Goal: Task Accomplishment & Management: Manage account settings

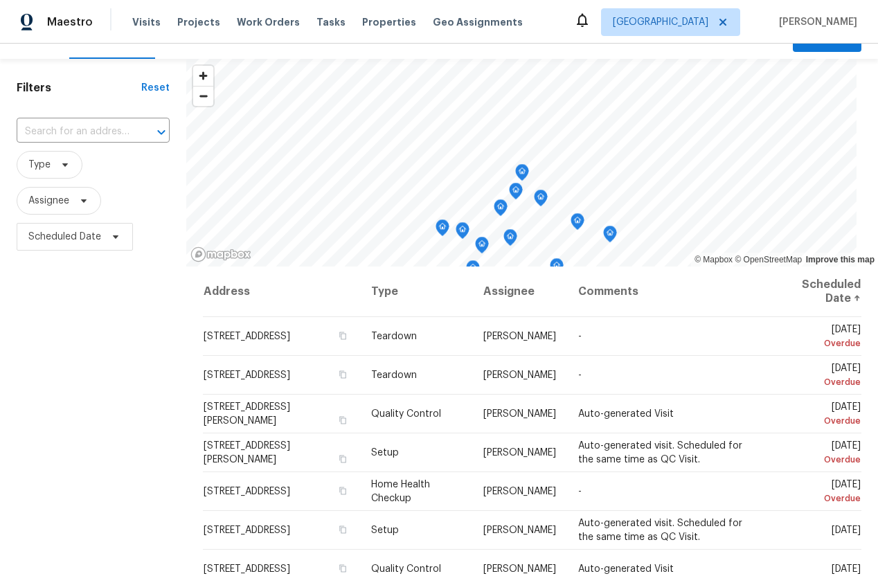
scroll to position [45, 0]
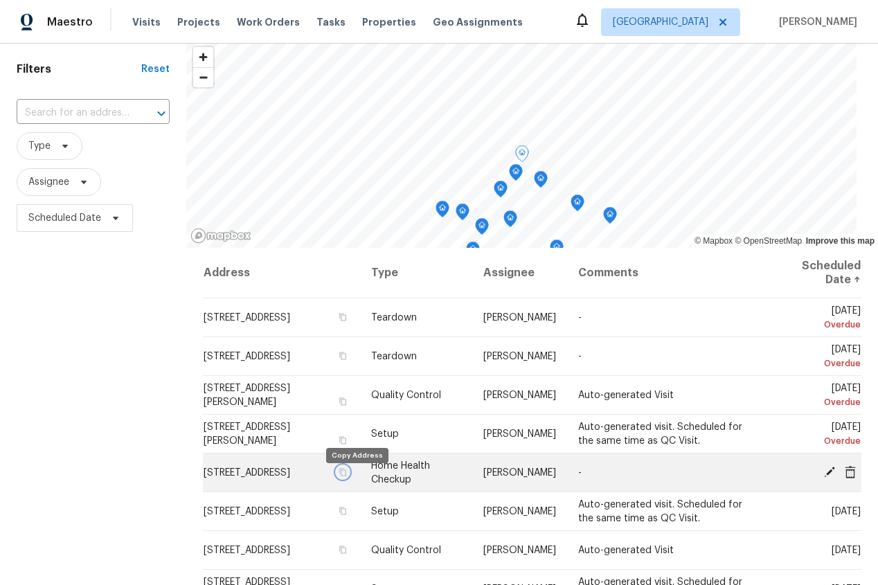
click at [347, 476] on icon "button" at bounding box center [343, 472] width 8 height 8
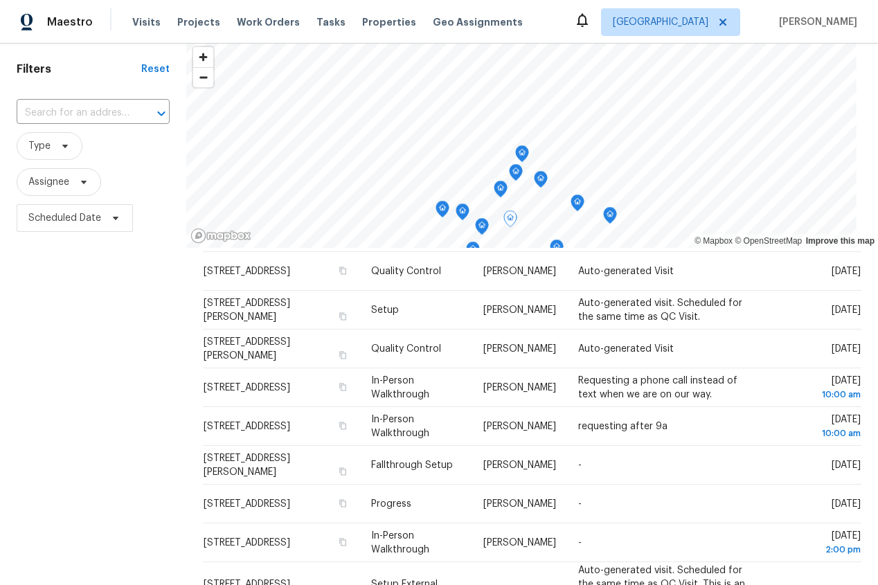
scroll to position [280, 0]
click at [63, 153] on span "Type" at bounding box center [50, 146] width 66 height 28
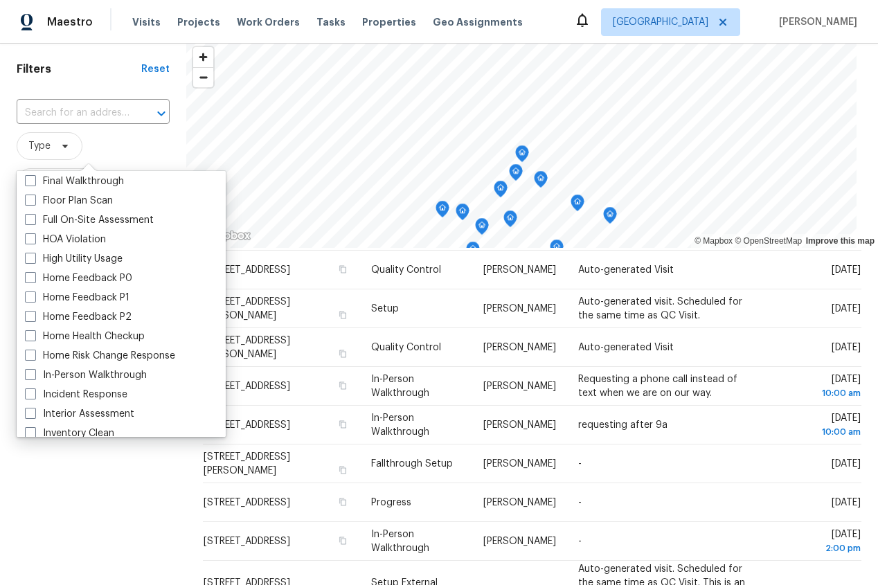
scroll to position [357, 0]
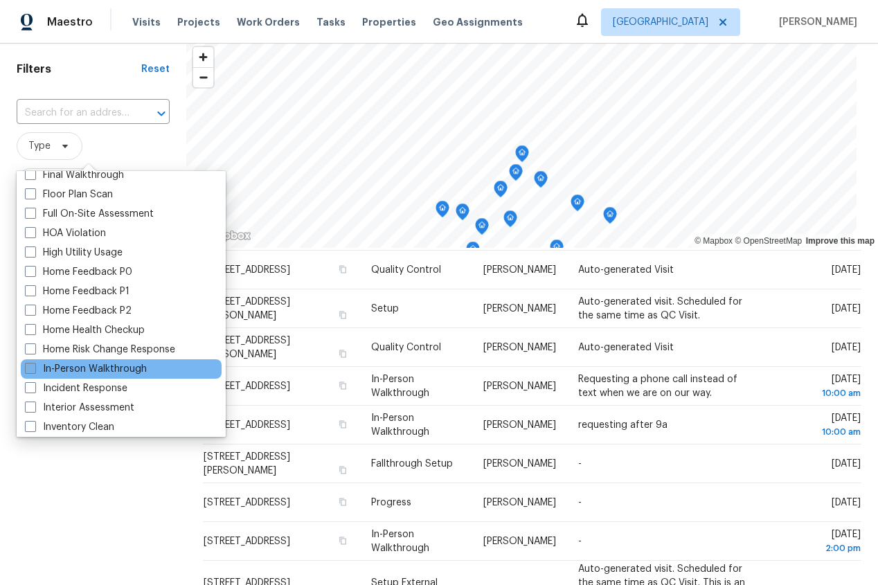
click at [69, 371] on label "In-Person Walkthrough" at bounding box center [86, 369] width 122 height 14
click at [34, 371] on input "In-Person Walkthrough" at bounding box center [29, 366] width 9 height 9
checkbox input "true"
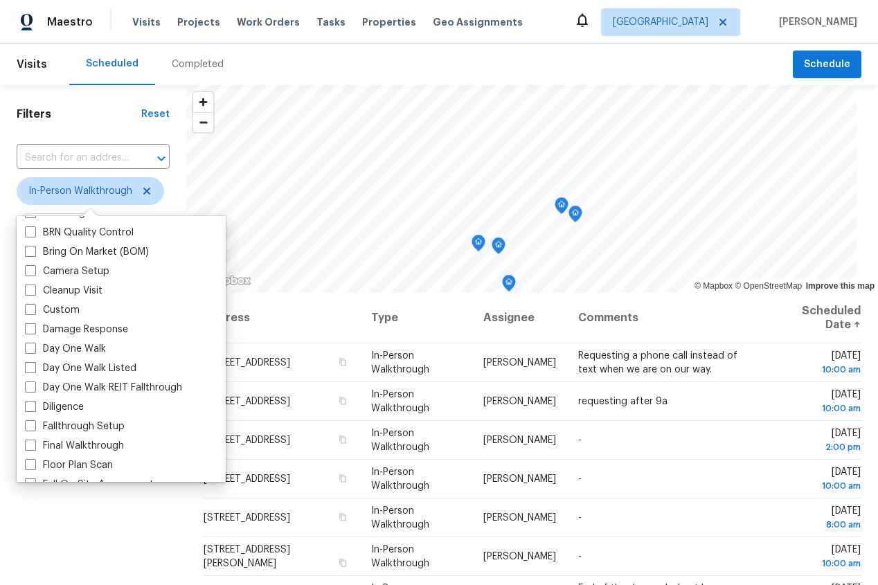
scroll to position [136, 0]
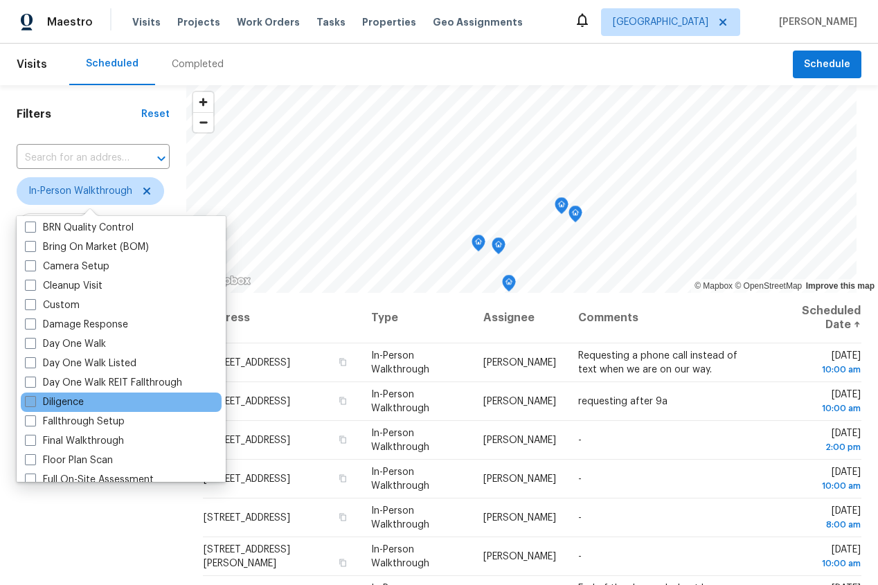
click at [70, 400] on label "Diligence" at bounding box center [54, 402] width 59 height 14
click at [34, 400] on input "Diligence" at bounding box center [29, 399] width 9 height 9
checkbox input "true"
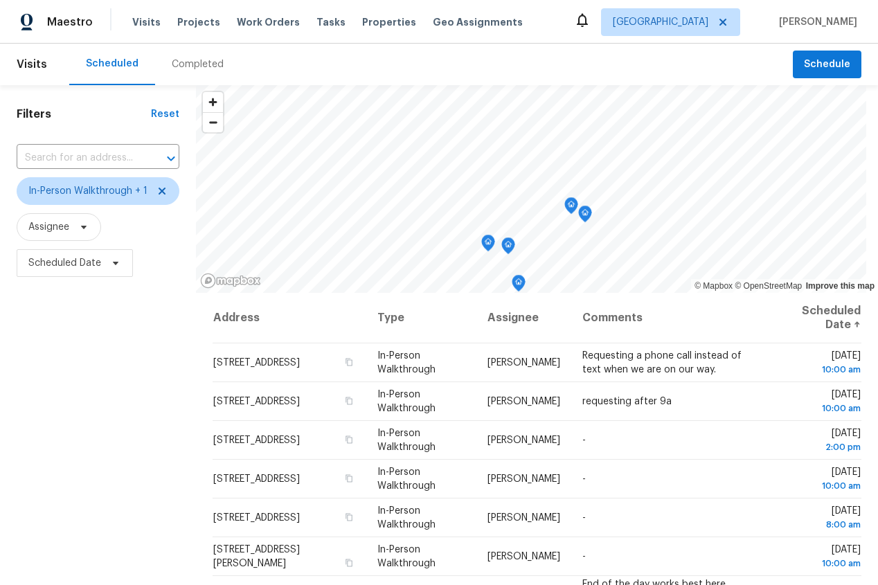
click at [72, 539] on div "Filters Reset ​ In-Person Walkthrough + 1 Assignee Scheduled Date" at bounding box center [98, 423] width 196 height 676
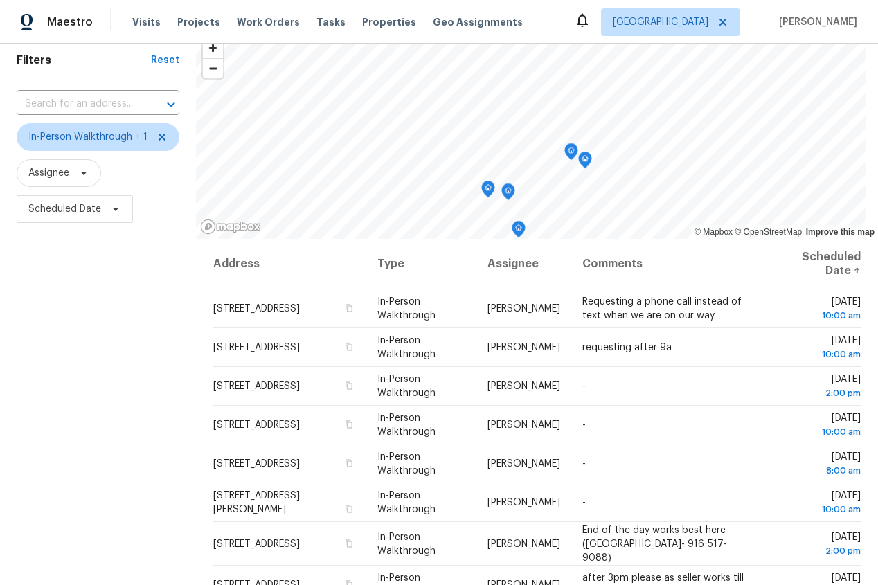
scroll to position [69, 0]
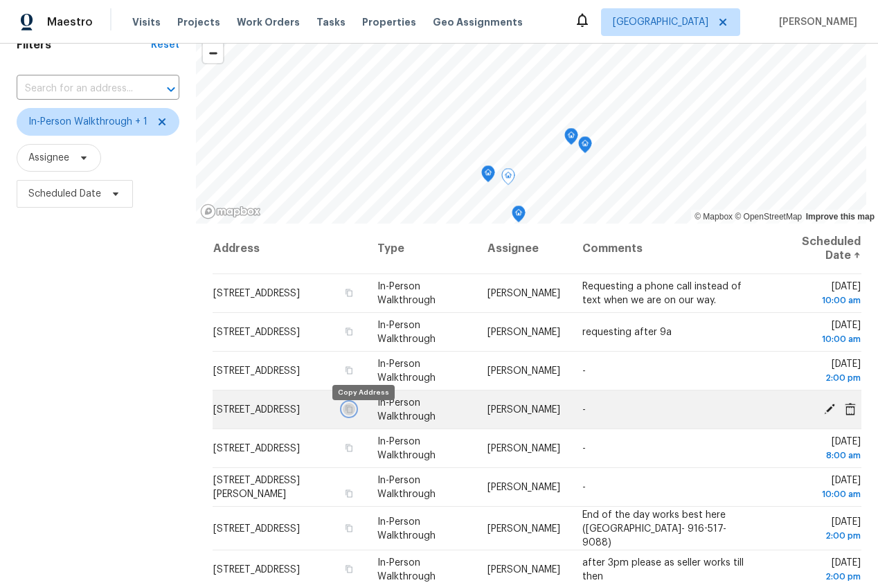
click at [353, 413] on icon "button" at bounding box center [349, 409] width 8 height 8
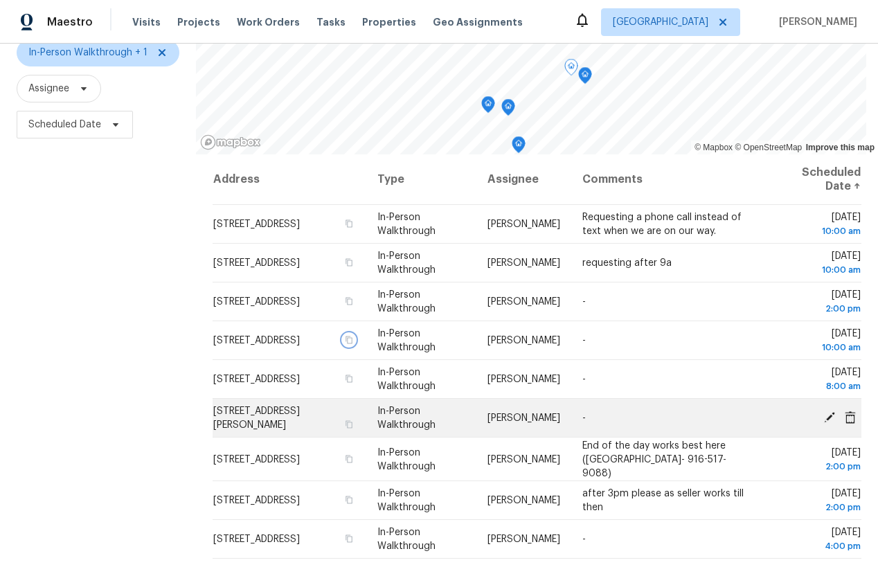
scroll to position [150, 0]
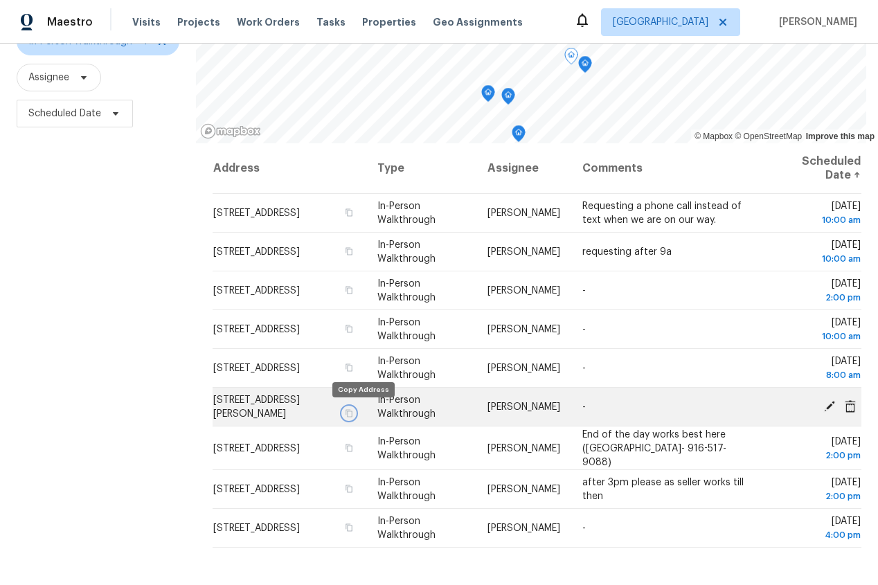
click at [353, 412] on icon "button" at bounding box center [349, 413] width 8 height 8
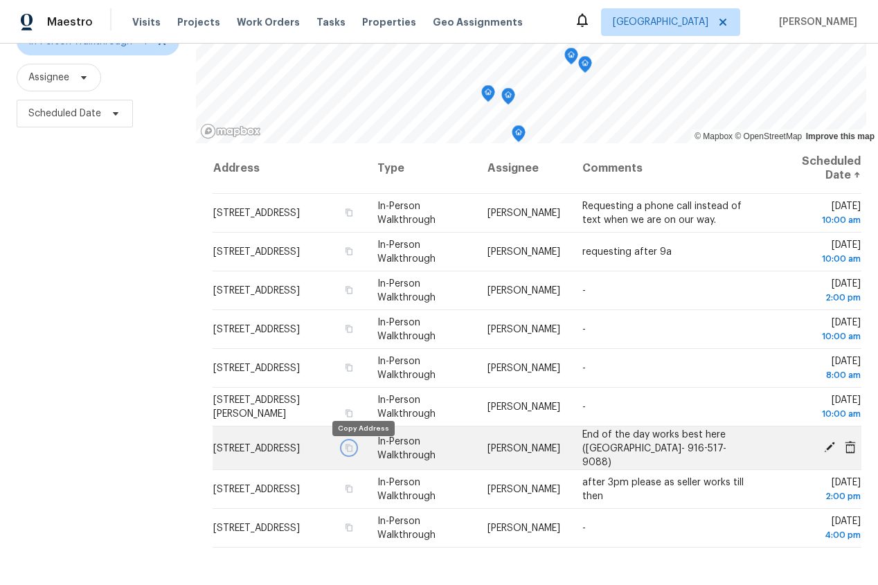
click at [353, 451] on icon "button" at bounding box center [349, 447] width 8 height 8
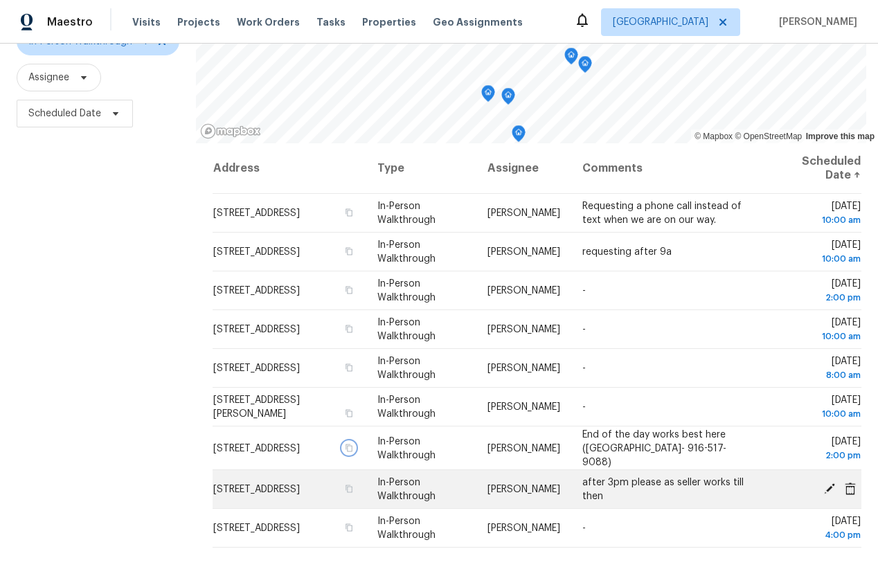
scroll to position [176, 0]
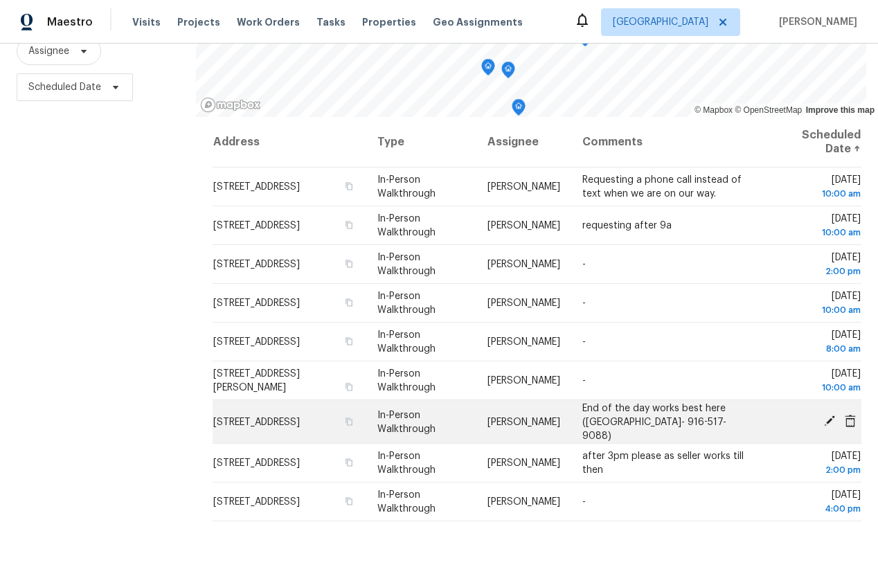
click at [589, 423] on span "End of the day works best here (Kenya- 916-517-9088)" at bounding box center [654, 421] width 144 height 37
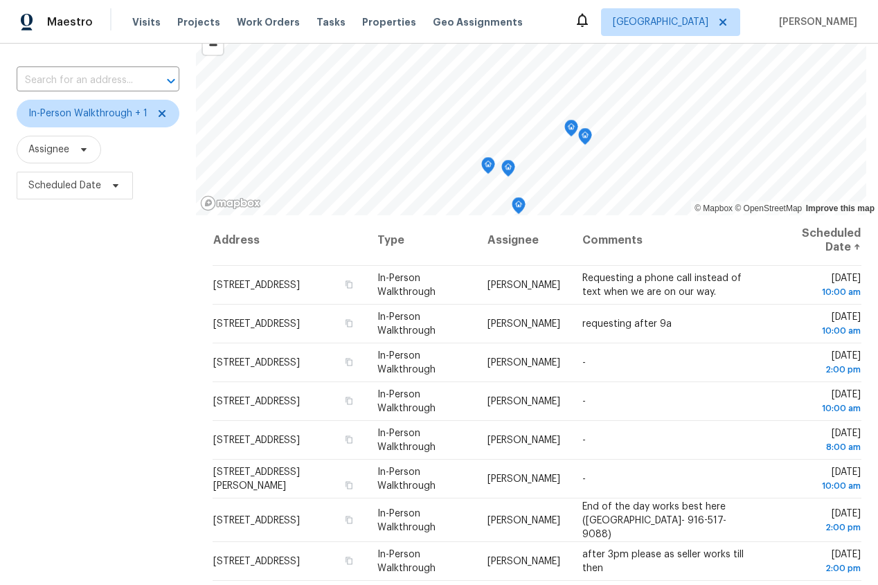
scroll to position [70, 0]
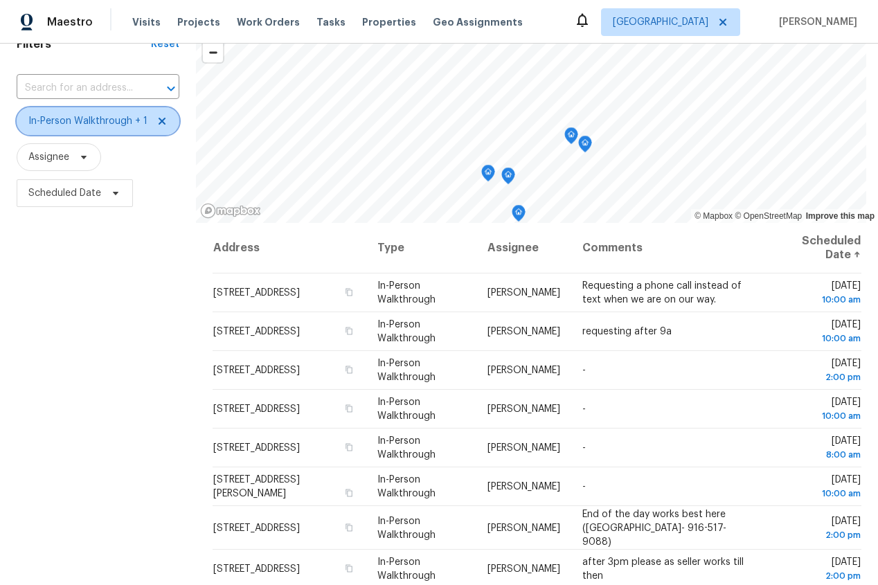
click at [163, 119] on icon at bounding box center [161, 121] width 11 height 11
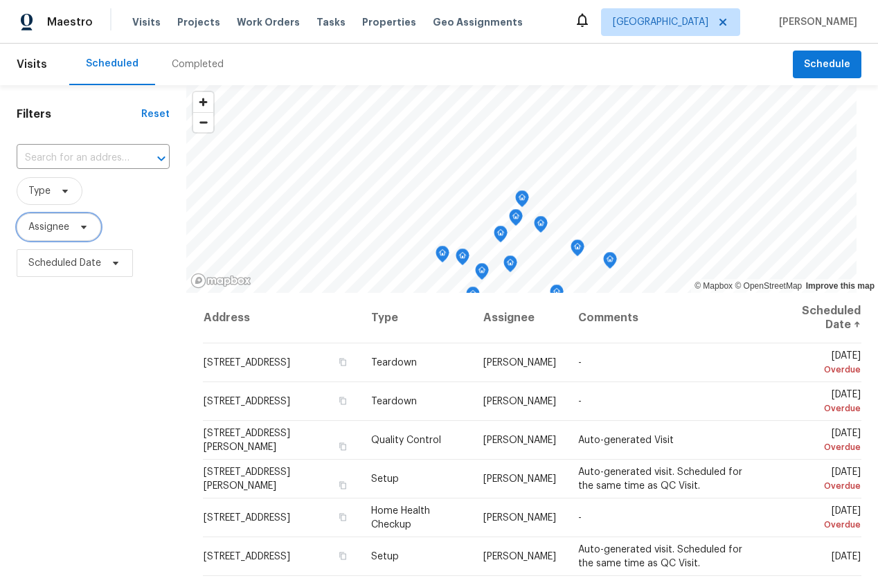
click at [65, 228] on span "Assignee" at bounding box center [48, 227] width 41 height 14
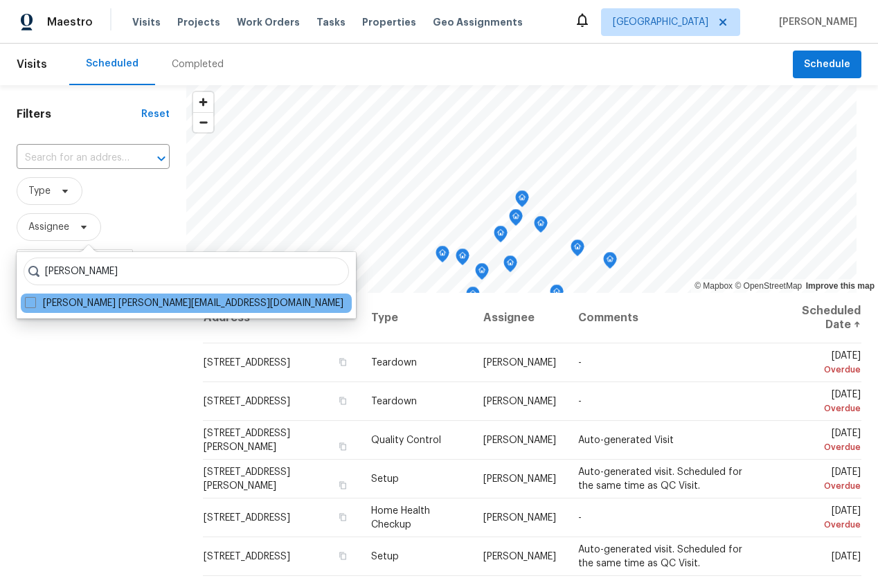
type input "toni little"
click at [114, 295] on div "Toni Little toni.little@opendoor.com" at bounding box center [186, 303] width 331 height 19
click at [115, 300] on label "Toni Little toni.little@opendoor.com" at bounding box center [184, 303] width 318 height 14
click at [34, 300] on input "Toni Little toni.little@opendoor.com" at bounding box center [29, 300] width 9 height 9
checkbox input "true"
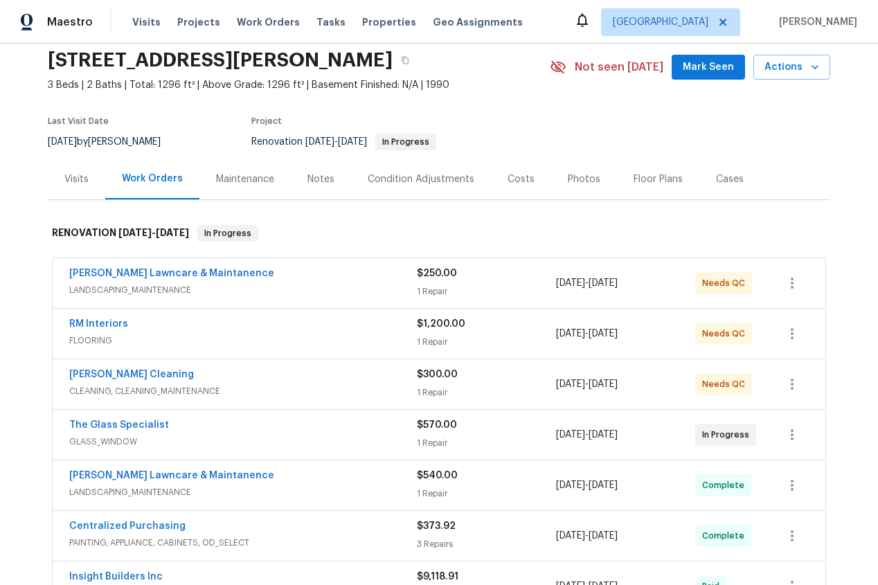
scroll to position [53, 0]
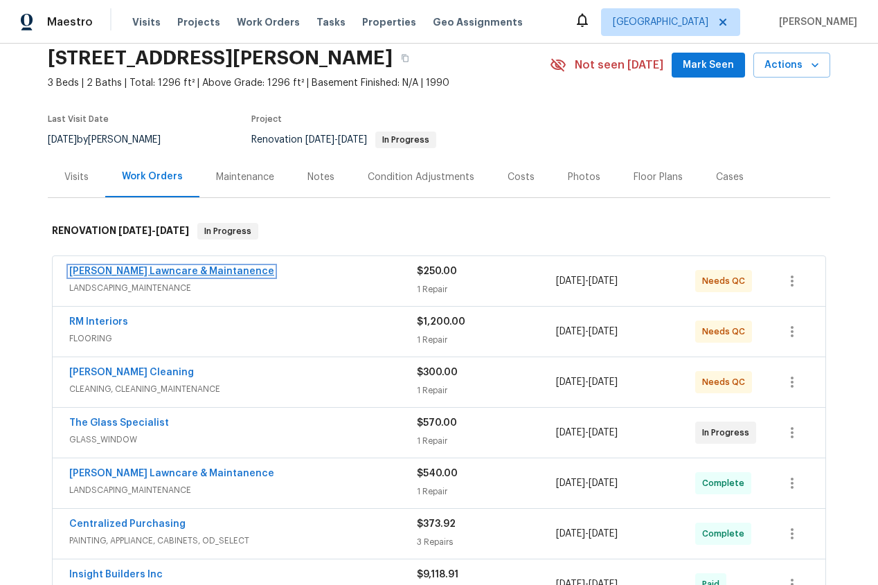
click at [194, 273] on link "Godinez Lawncare & Maintanence" at bounding box center [171, 272] width 205 height 10
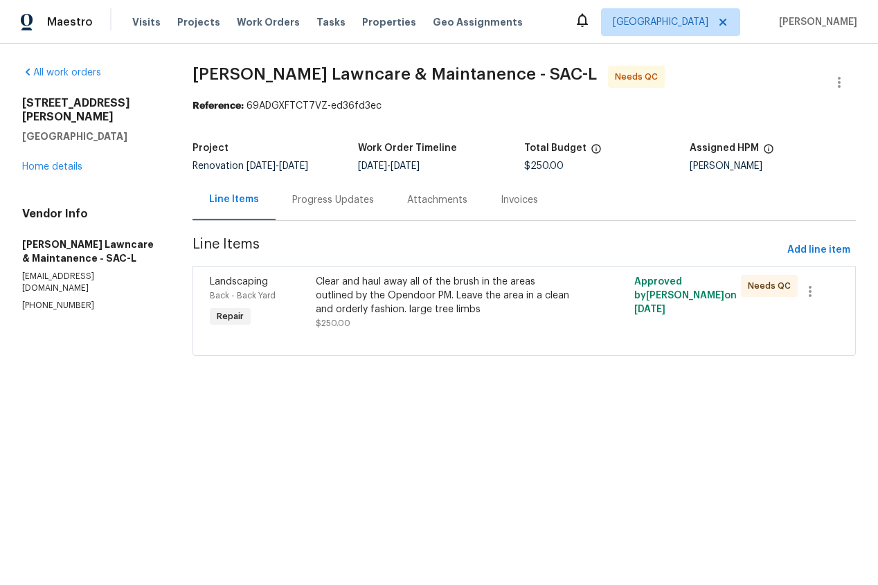
click at [434, 301] on div "Clear and haul away all of the brush in the areas outlined by the Opendoor PM. …" at bounding box center [444, 296] width 257 height 42
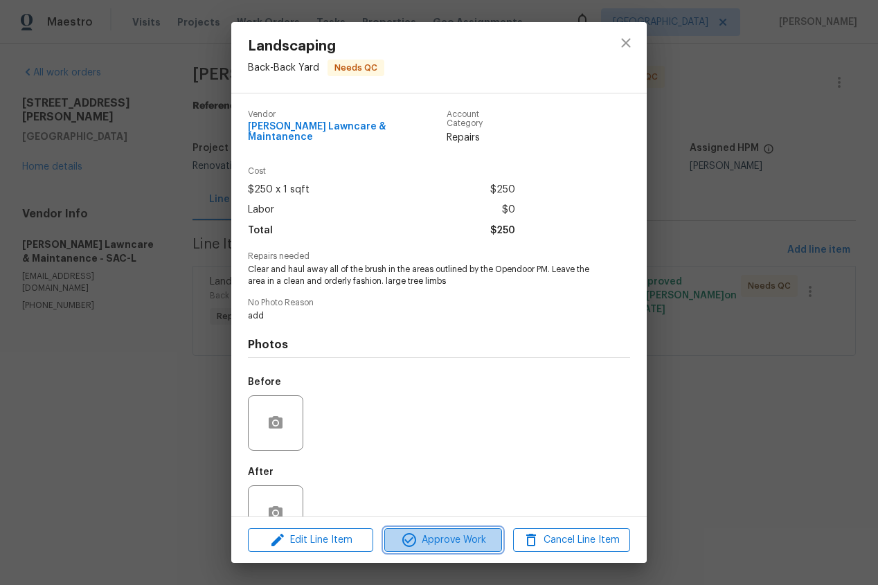
click at [460, 548] on span "Approve Work" at bounding box center [442, 540] width 109 height 17
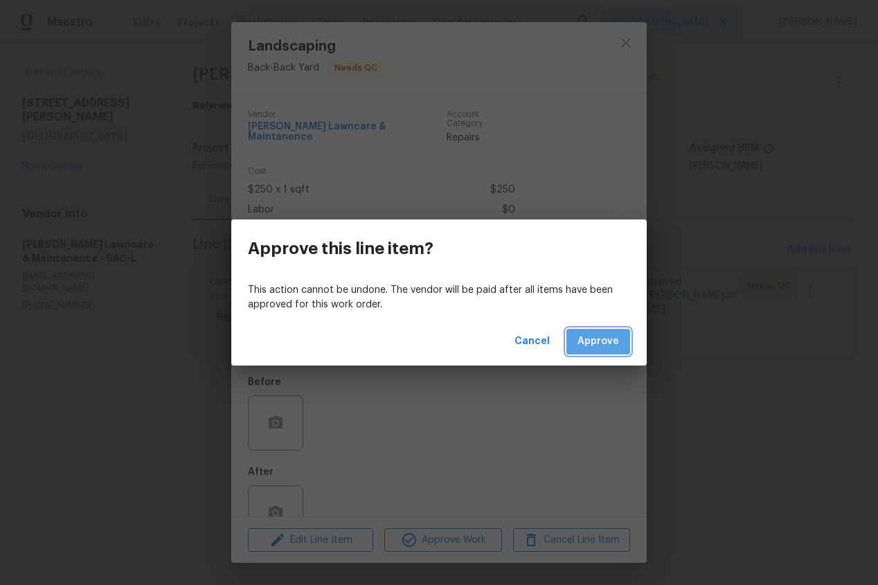
click at [609, 345] on span "Approve" at bounding box center [598, 341] width 42 height 17
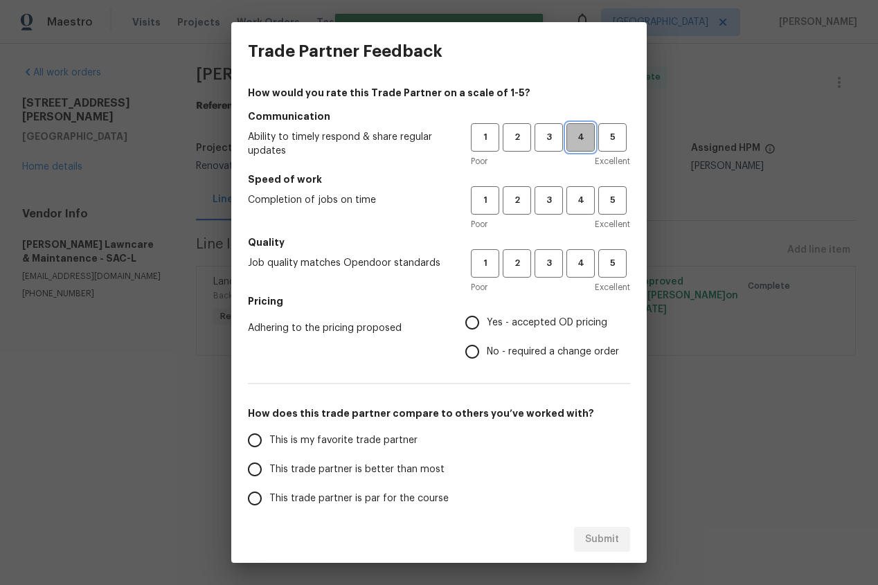
click at [580, 127] on button "4" at bounding box center [580, 137] width 28 height 28
click at [582, 202] on span "4" at bounding box center [581, 200] width 26 height 16
click at [583, 265] on span "4" at bounding box center [581, 263] width 26 height 16
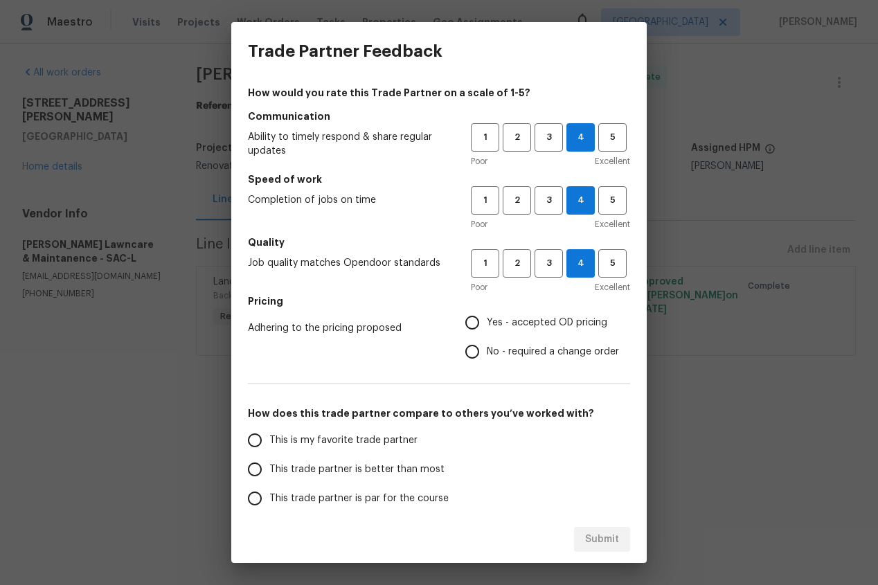
click at [474, 321] on input "Yes - accepted OD pricing" at bounding box center [472, 322] width 29 height 29
radio input "true"
click at [256, 436] on input "This is my favorite trade partner" at bounding box center [254, 440] width 29 height 29
click at [604, 537] on span "Submit" at bounding box center [602, 539] width 34 height 17
radio input "true"
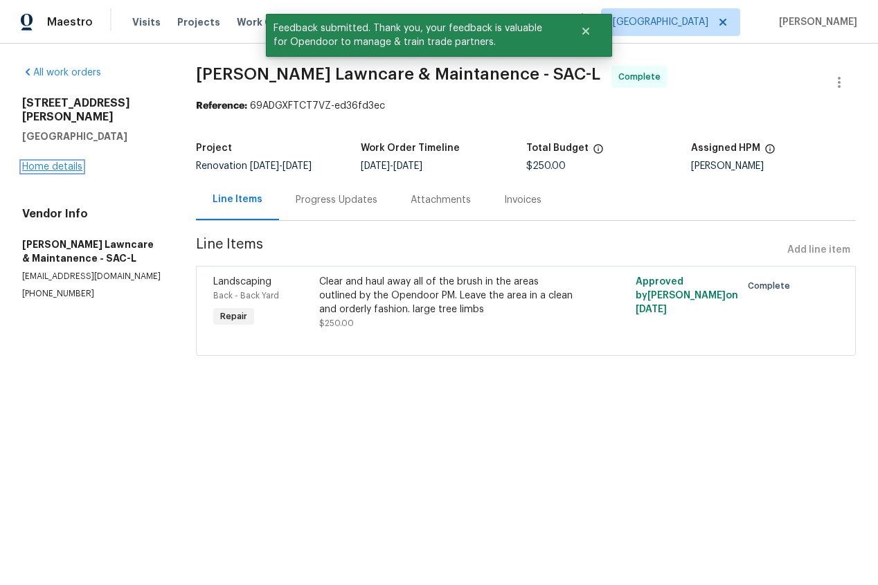
click at [71, 162] on link "Home details" at bounding box center [52, 167] width 60 height 10
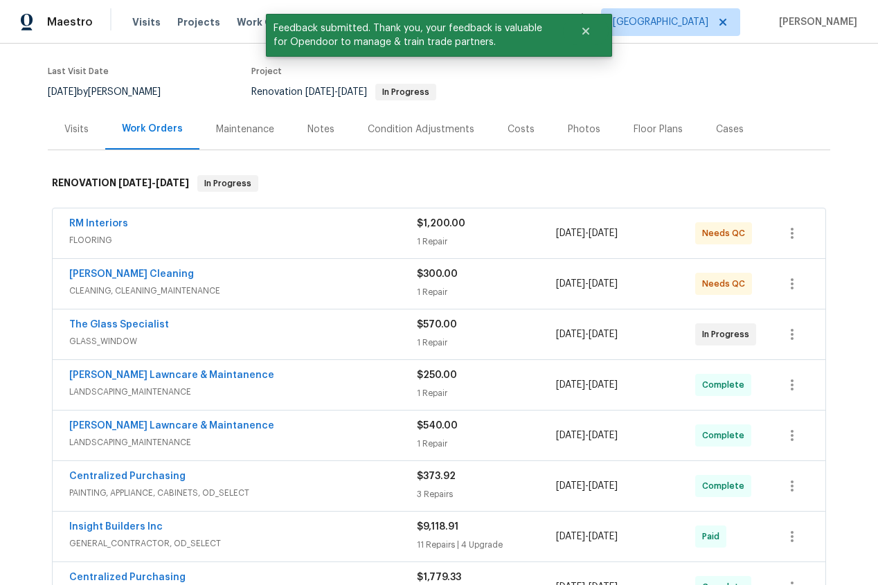
scroll to position [102, 0]
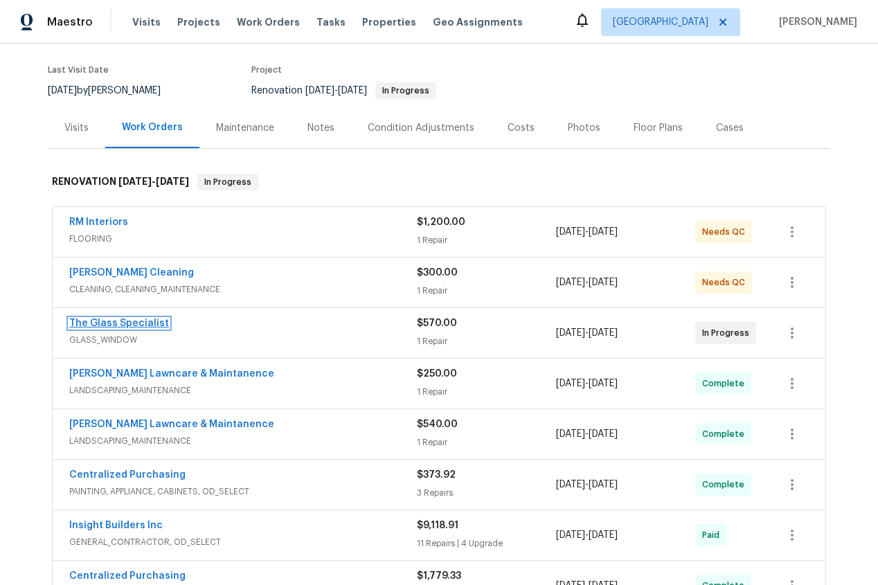
click at [130, 323] on link "The Glass Specialist" at bounding box center [119, 323] width 100 height 10
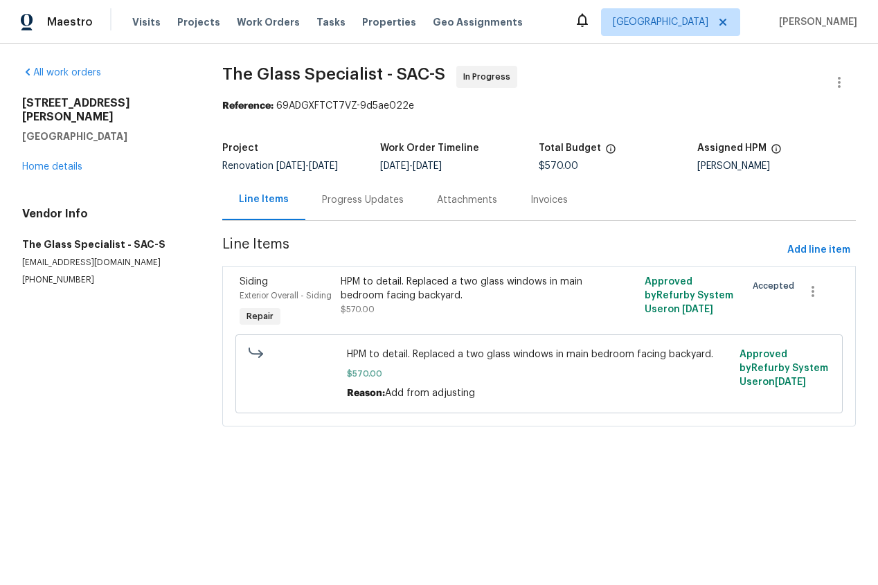
click at [340, 195] on div "Progress Updates" at bounding box center [363, 200] width 82 height 14
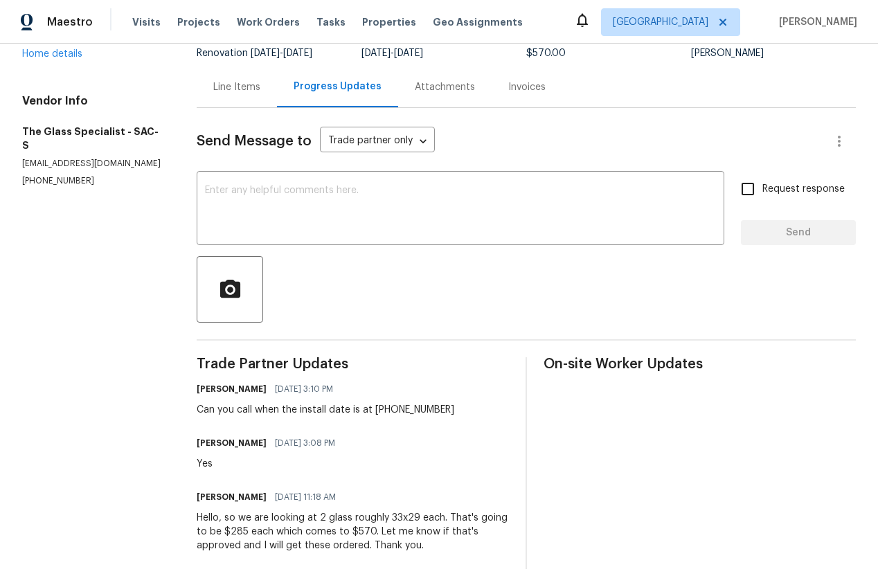
scroll to position [118, 0]
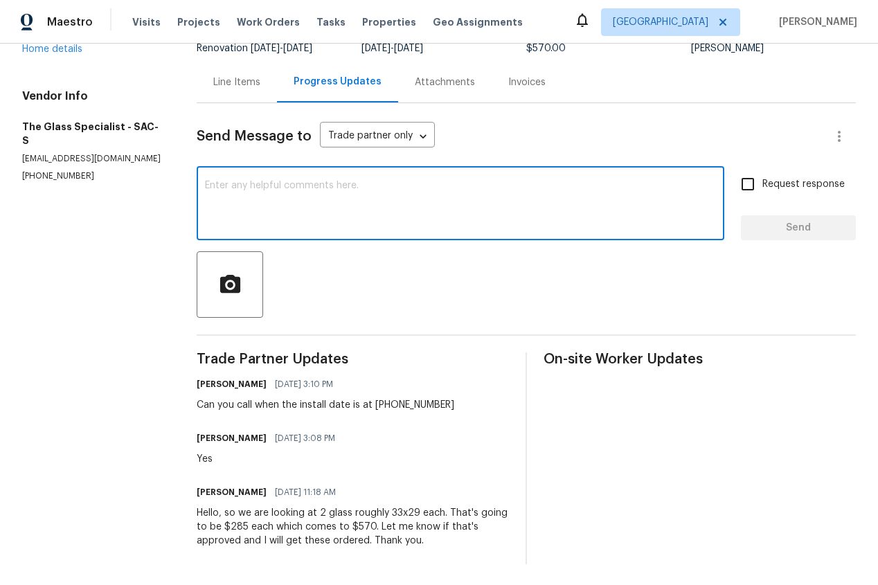
click at [298, 203] on textarea at bounding box center [460, 205] width 511 height 48
type textarea "this is approved"
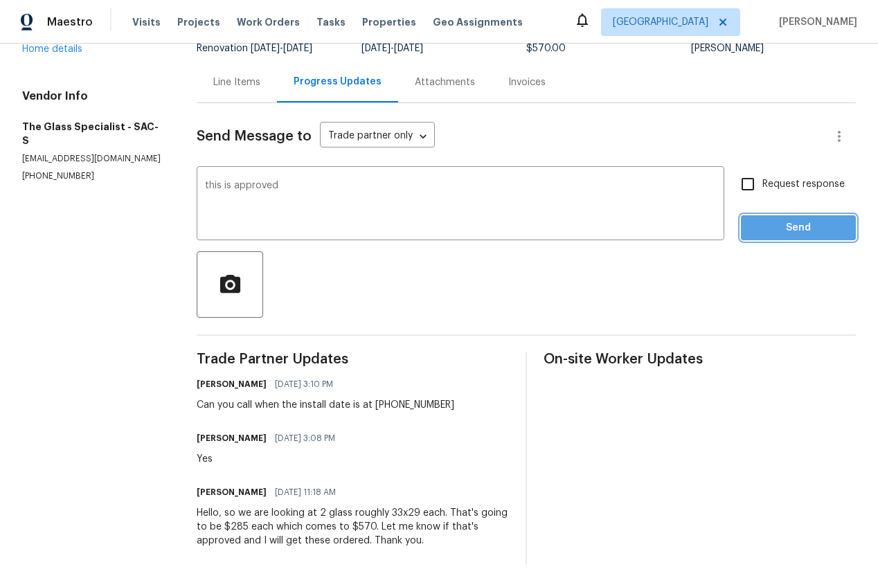
click at [800, 223] on span "Send" at bounding box center [798, 227] width 93 height 17
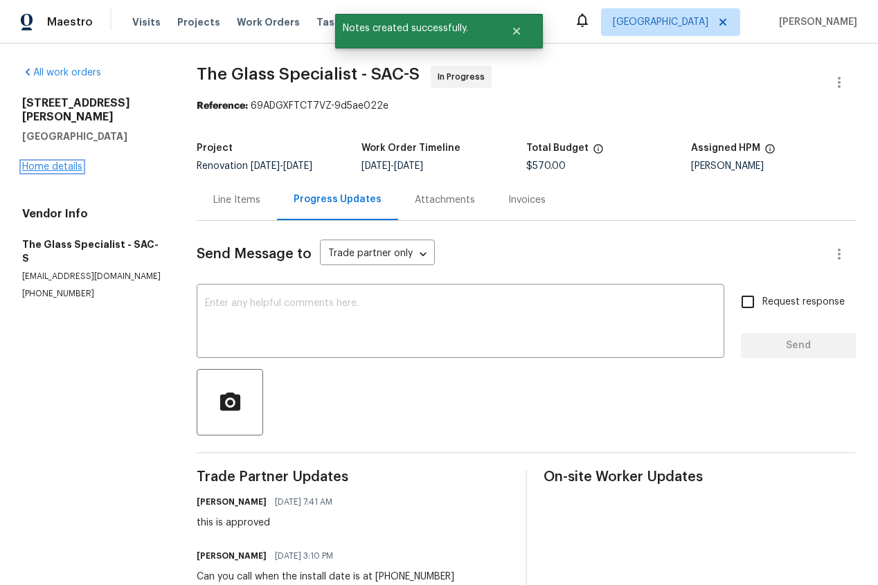
click at [35, 162] on link "Home details" at bounding box center [52, 167] width 60 height 10
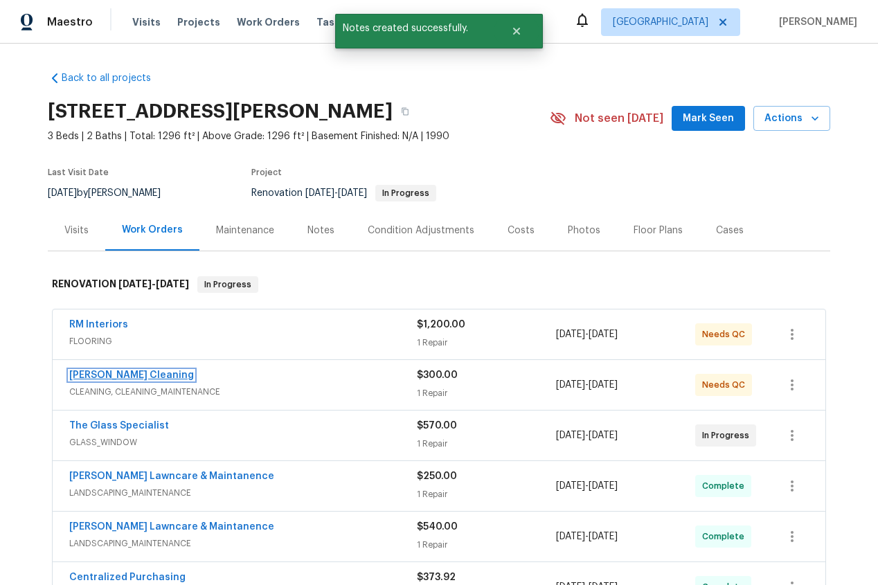
click at [107, 377] on link "[PERSON_NAME] Cleaning" at bounding box center [131, 375] width 125 height 10
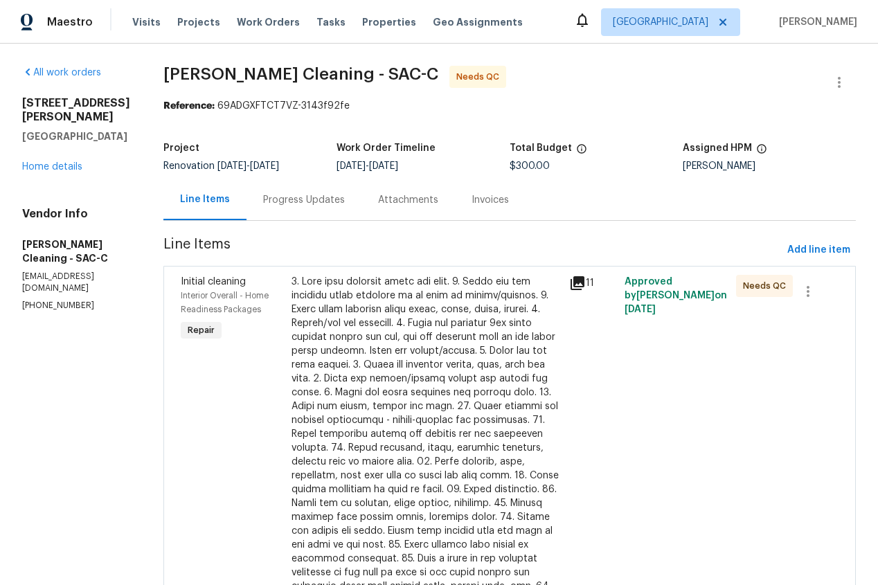
click at [453, 361] on div at bounding box center [425, 441] width 269 height 332
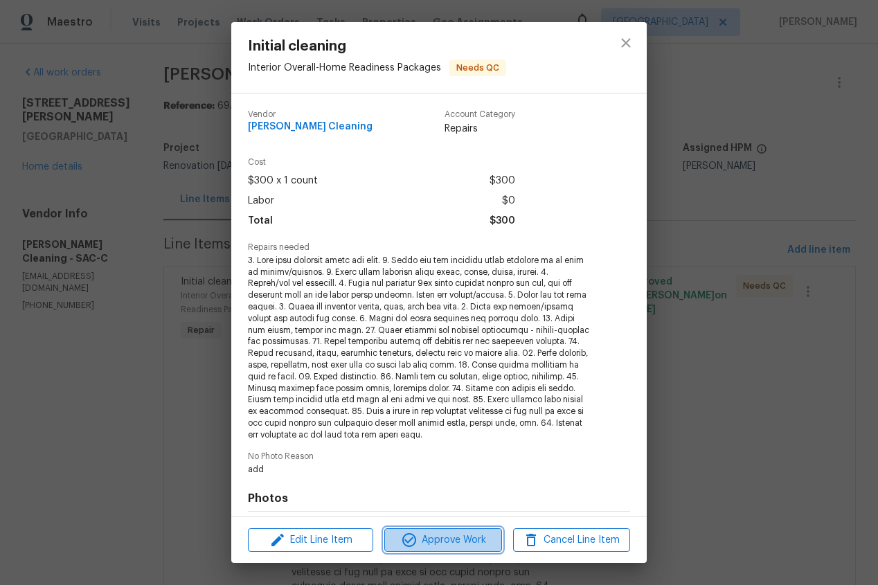
click at [449, 541] on span "Approve Work" at bounding box center [442, 540] width 109 height 17
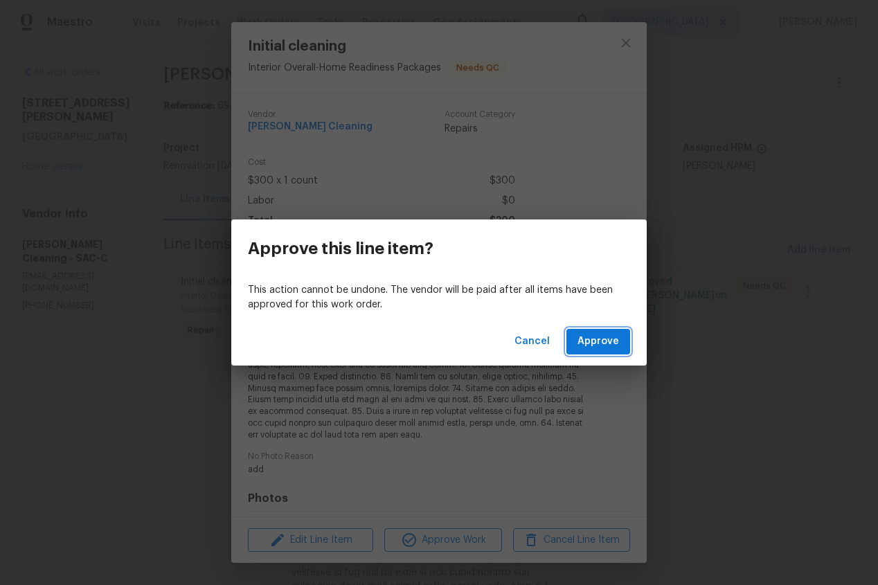
click at [605, 348] on span "Approve" at bounding box center [598, 341] width 42 height 17
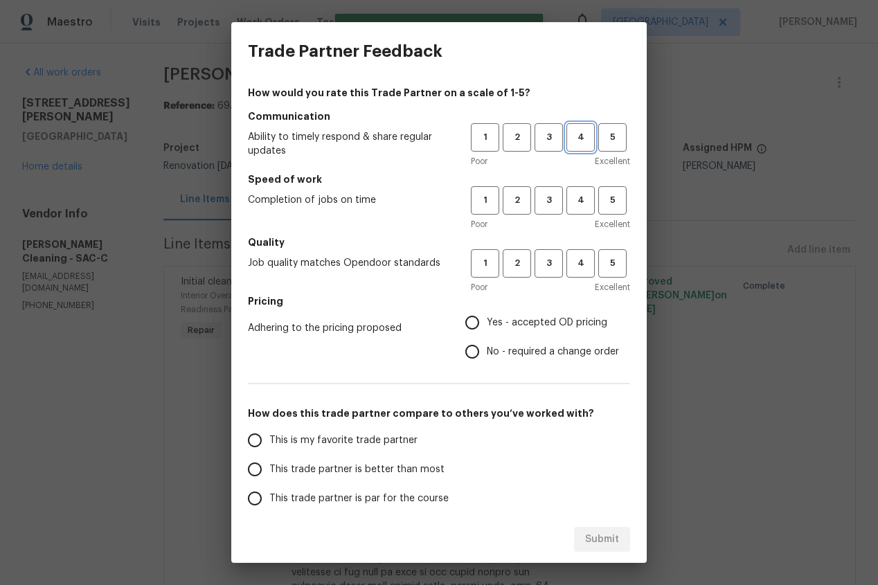
click at [581, 134] on span "4" at bounding box center [581, 137] width 26 height 16
click at [585, 202] on span "4" at bounding box center [581, 200] width 26 height 16
click at [583, 266] on span "4" at bounding box center [581, 263] width 26 height 16
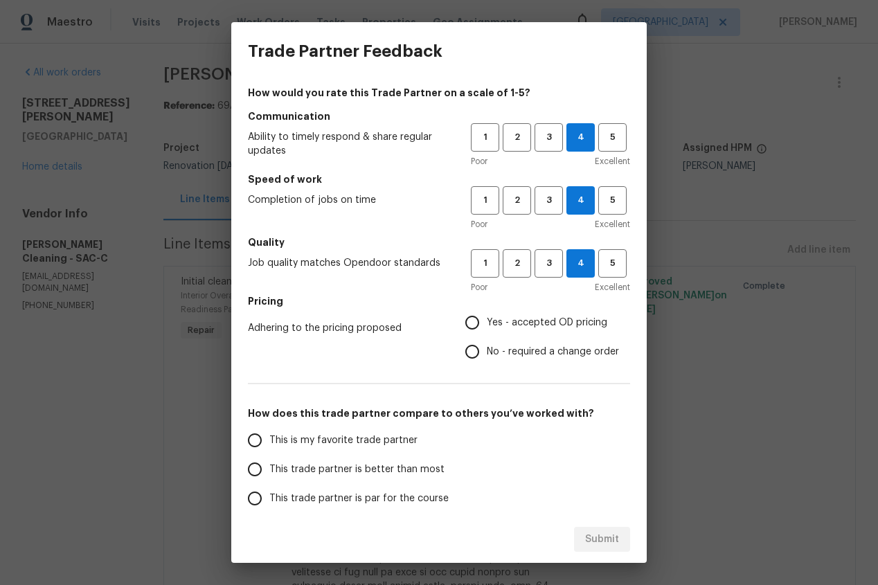
click at [471, 322] on input "Yes - accepted OD pricing" at bounding box center [472, 322] width 29 height 29
radio input "true"
click at [264, 435] on input "This is my favorite trade partner" at bounding box center [254, 440] width 29 height 29
click at [596, 529] on button "Submit" at bounding box center [602, 540] width 56 height 26
radio input "true"
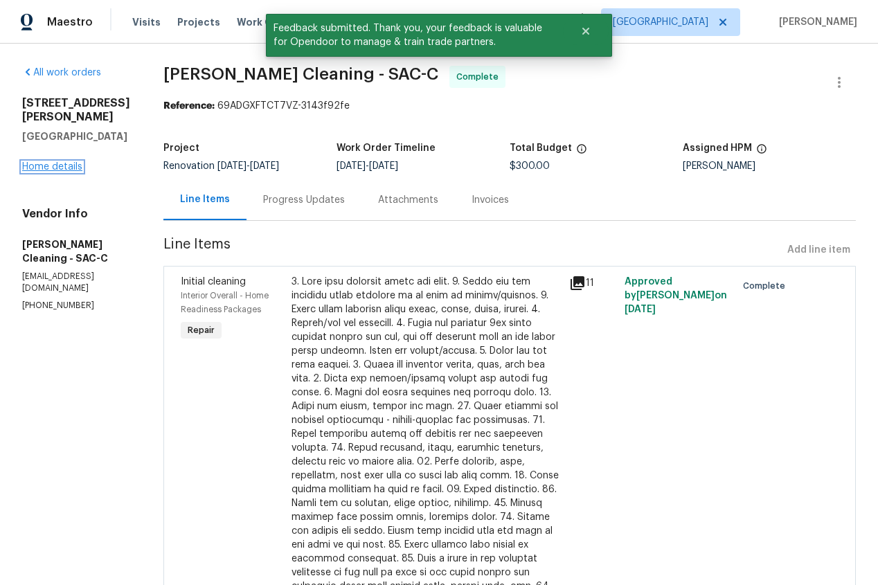
click at [50, 162] on link "Home details" at bounding box center [52, 167] width 60 height 10
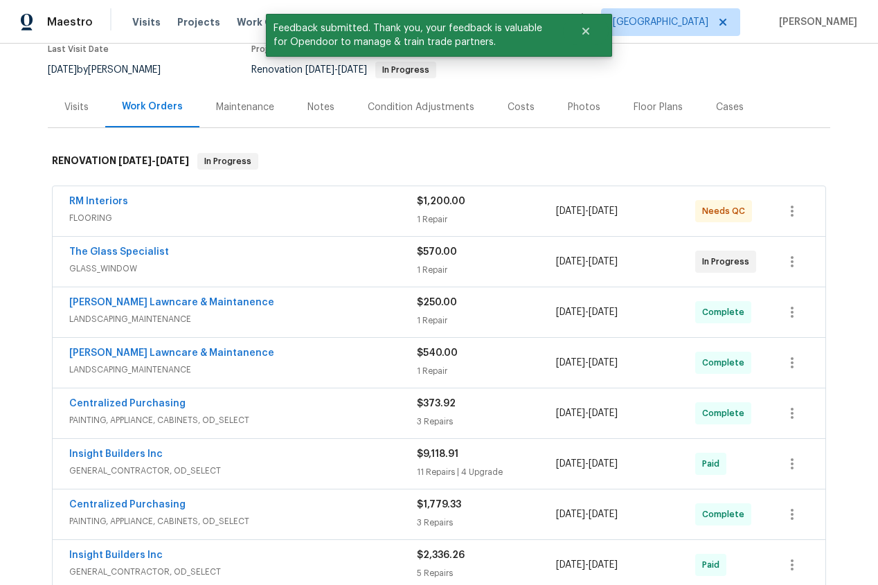
scroll to position [125, 0]
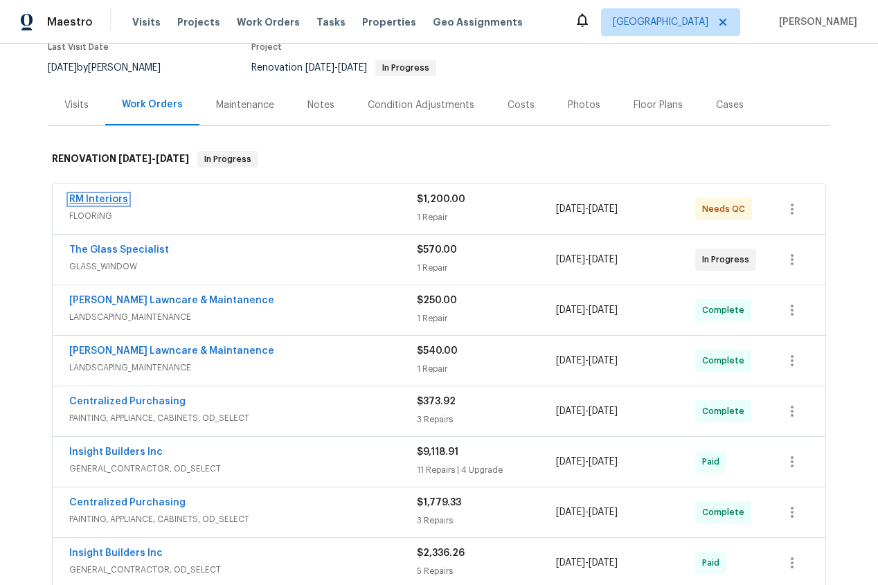
click at [87, 198] on link "RM Interiors" at bounding box center [98, 200] width 59 height 10
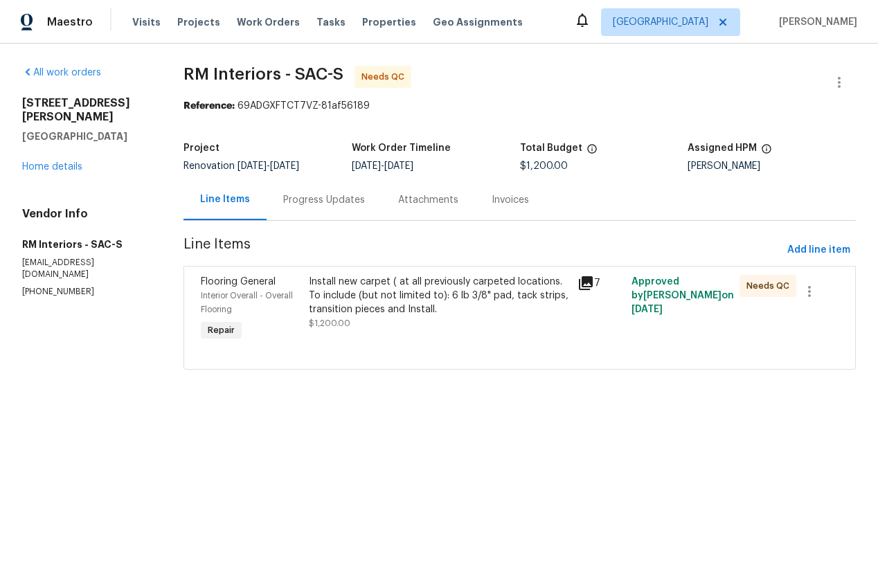
click at [379, 307] on div "Install new carpet ( at all previously carpeted locations. To include (but not …" at bounding box center [439, 296] width 261 height 42
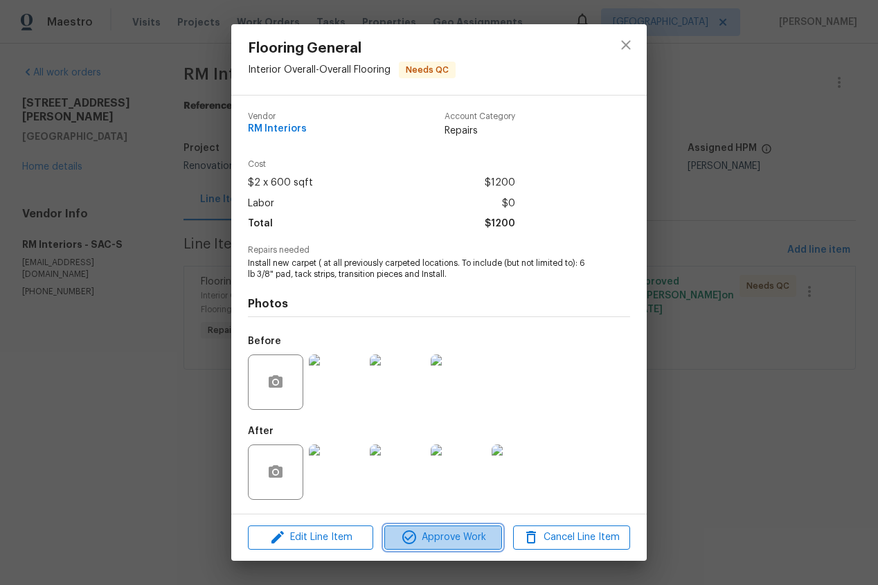
click at [458, 537] on span "Approve Work" at bounding box center [442, 537] width 109 height 17
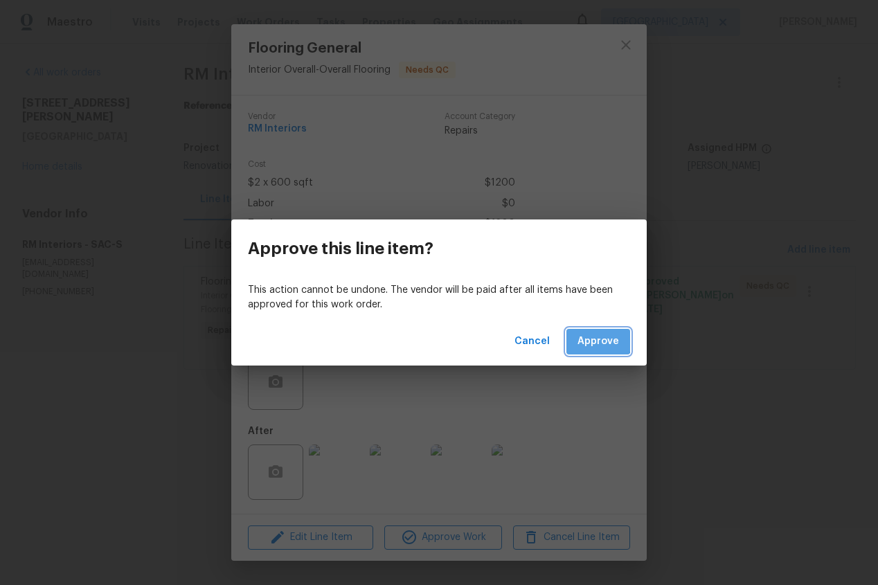
click at [591, 338] on span "Approve" at bounding box center [598, 341] width 42 height 17
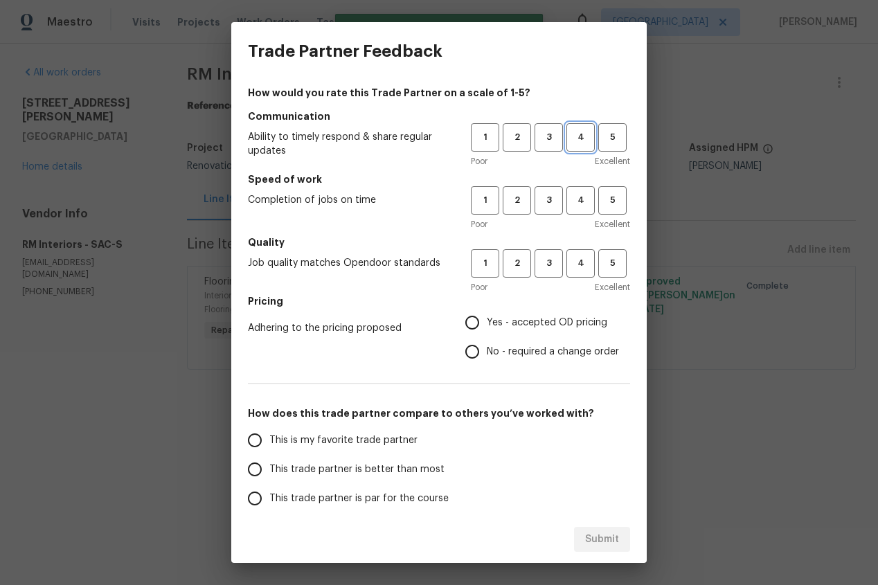
click at [587, 135] on span "4" at bounding box center [581, 137] width 26 height 16
click at [584, 208] on button "4" at bounding box center [580, 200] width 28 height 28
click at [579, 273] on button "4" at bounding box center [580, 263] width 28 height 28
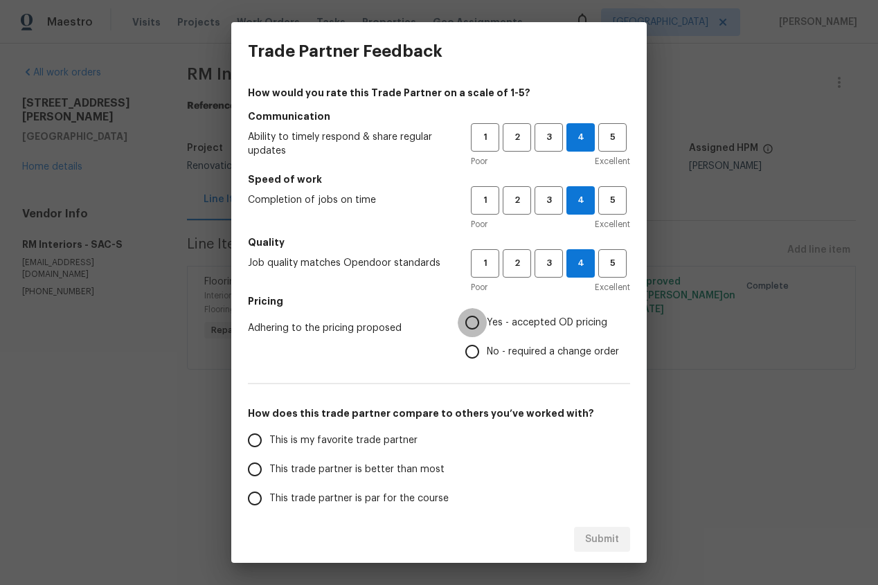
click at [468, 329] on input "Yes - accepted OD pricing" at bounding box center [472, 322] width 29 height 29
radio input "true"
click at [253, 436] on input "This is my favorite trade partner" at bounding box center [254, 440] width 29 height 29
click at [598, 539] on span "Submit" at bounding box center [602, 539] width 34 height 17
radio input "true"
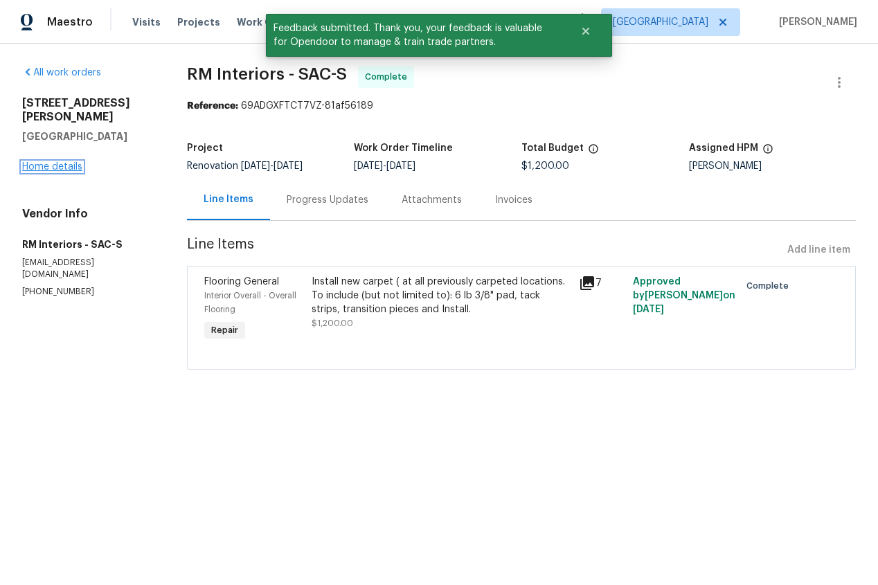
click at [43, 162] on link "Home details" at bounding box center [52, 167] width 60 height 10
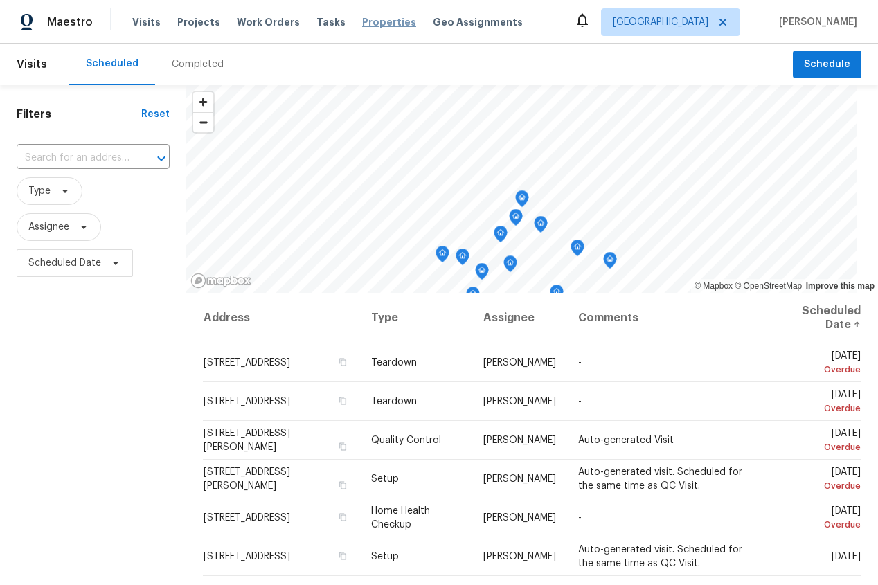
click at [374, 19] on span "Properties" at bounding box center [389, 22] width 54 height 14
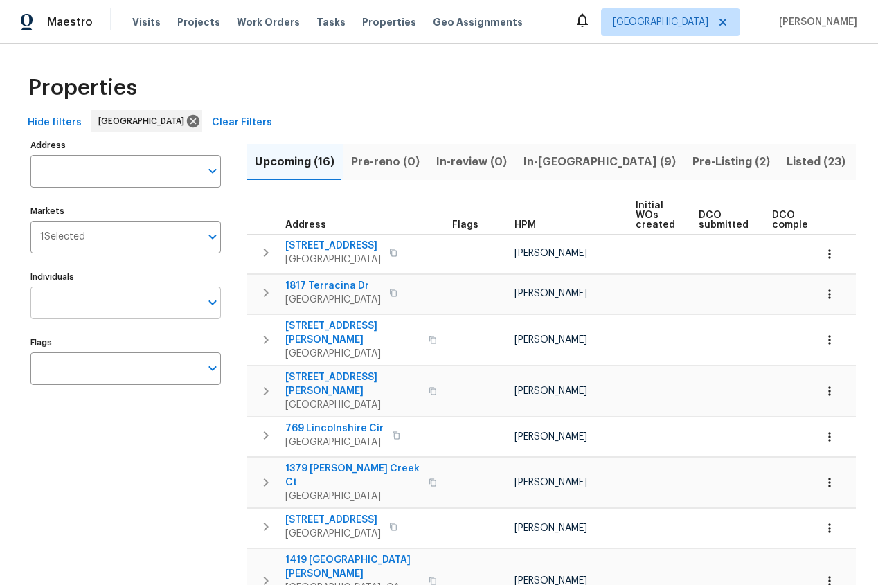
click at [114, 305] on input "Individuals" at bounding box center [115, 303] width 170 height 33
type input "toni"
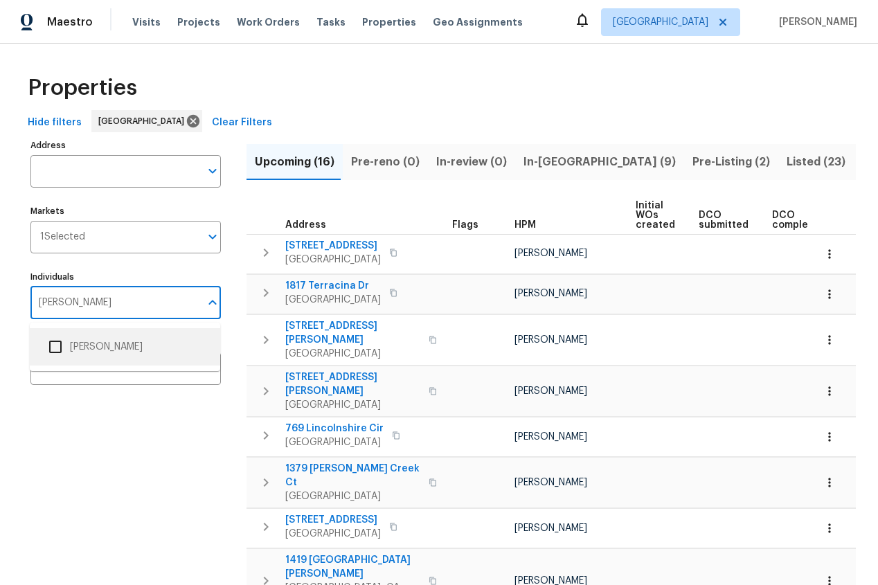
click at [102, 346] on li "[PERSON_NAME]" at bounding box center [125, 346] width 168 height 29
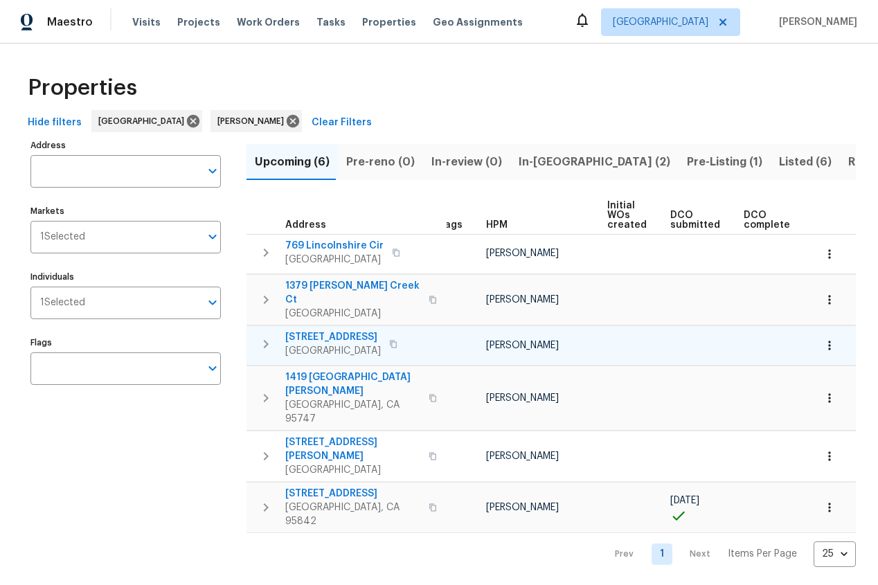
scroll to position [0, 19]
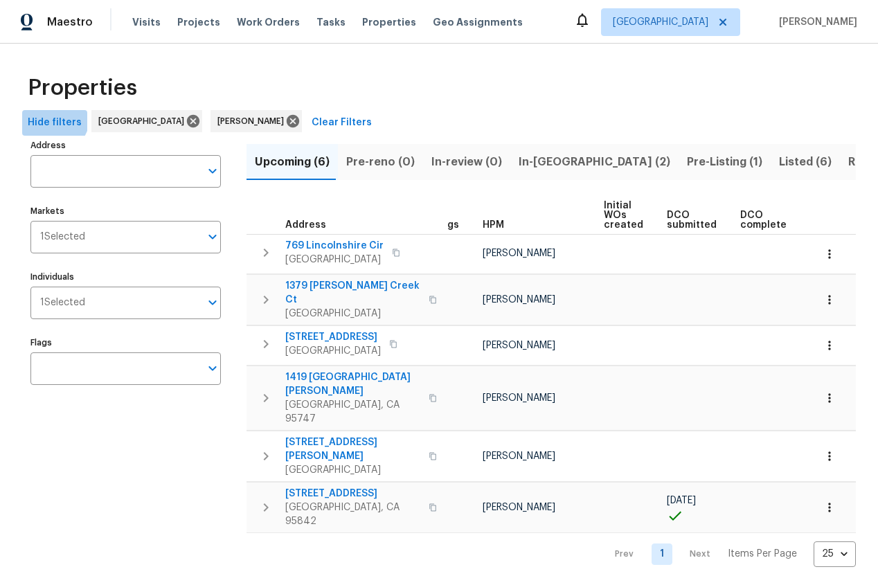
click at [51, 116] on span "Hide filters" at bounding box center [55, 122] width 54 height 17
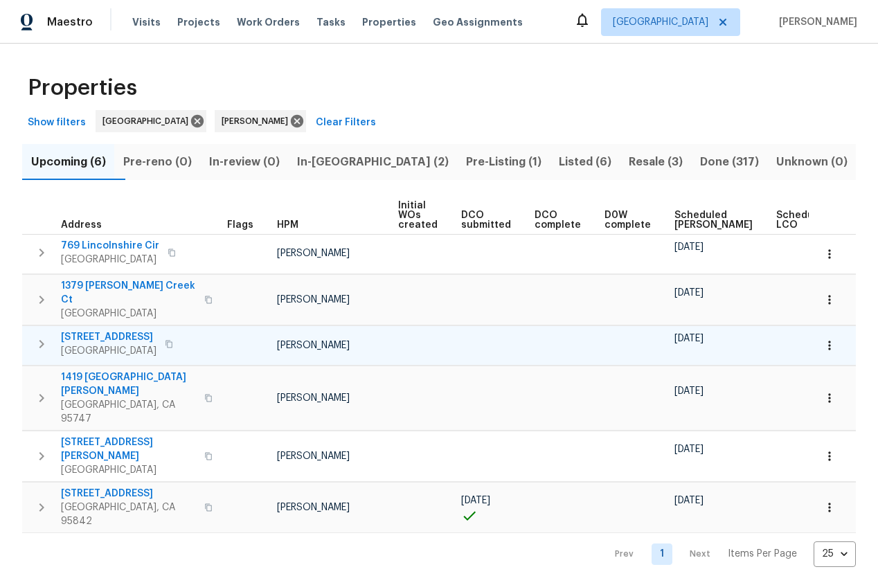
scroll to position [0, 0]
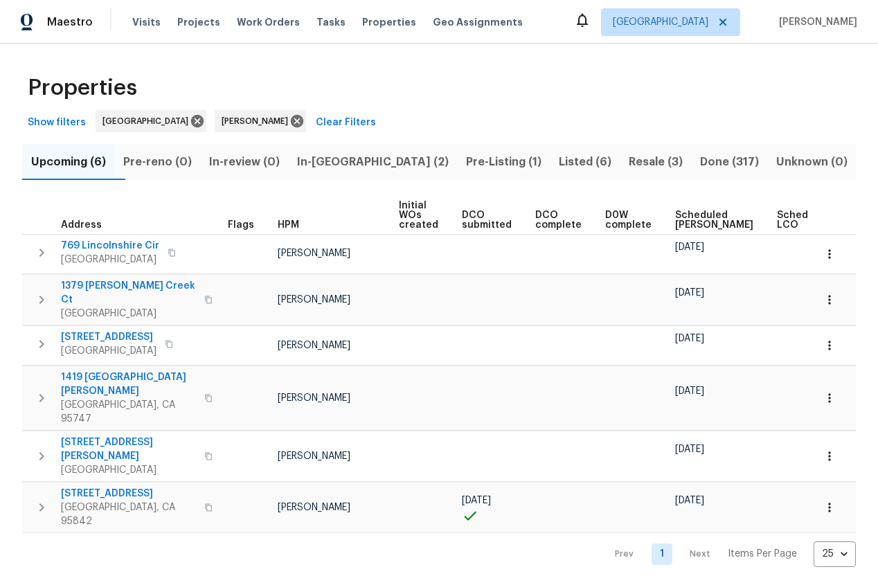
click at [558, 161] on span "Listed (6)" at bounding box center [584, 161] width 53 height 19
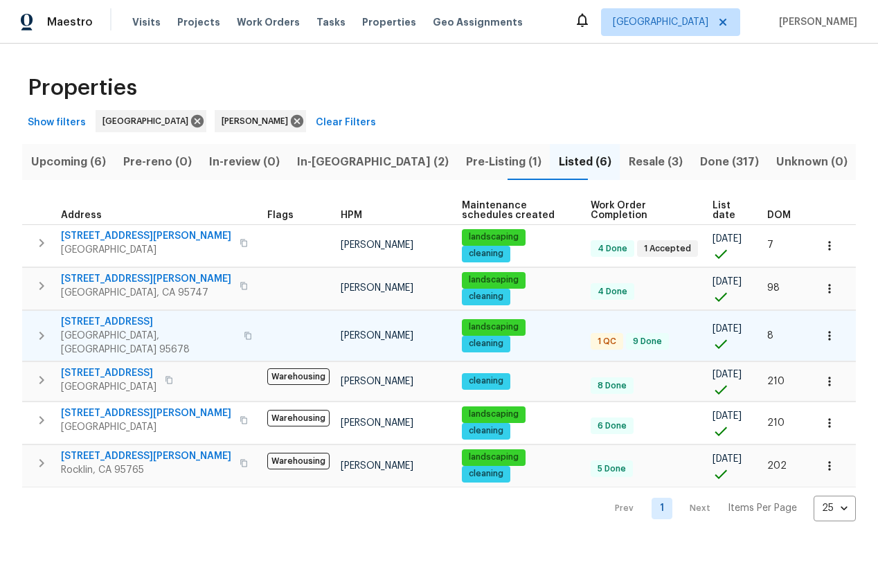
click at [120, 323] on span "509 Brookwood Rd" at bounding box center [148, 322] width 174 height 14
click at [41, 329] on icon "button" at bounding box center [41, 335] width 17 height 17
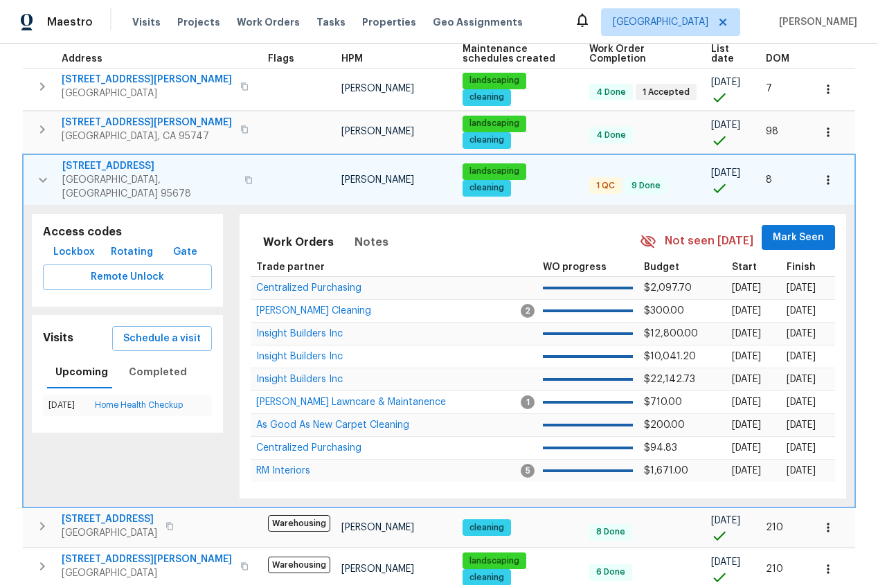
scroll to position [161, 0]
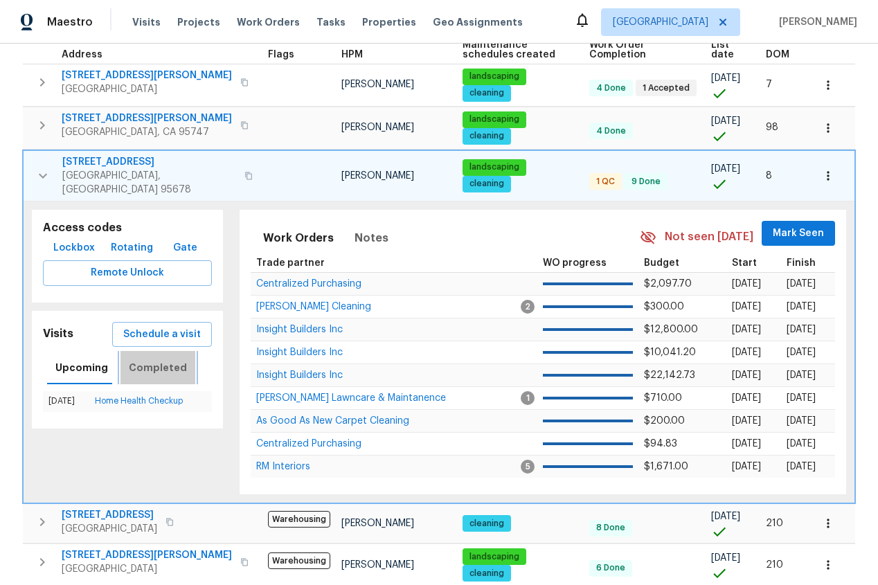
click at [170, 359] on span "Completed" at bounding box center [158, 367] width 58 height 17
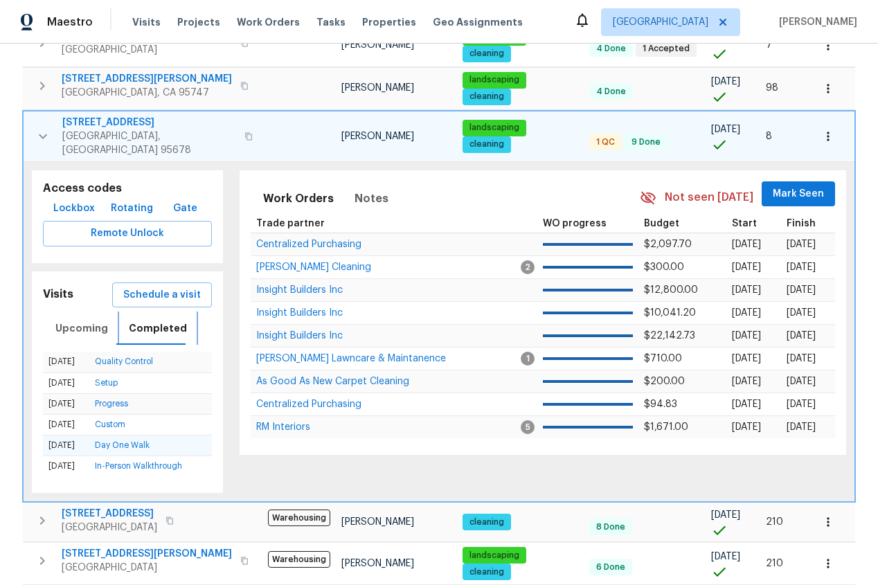
scroll to position [208, 0]
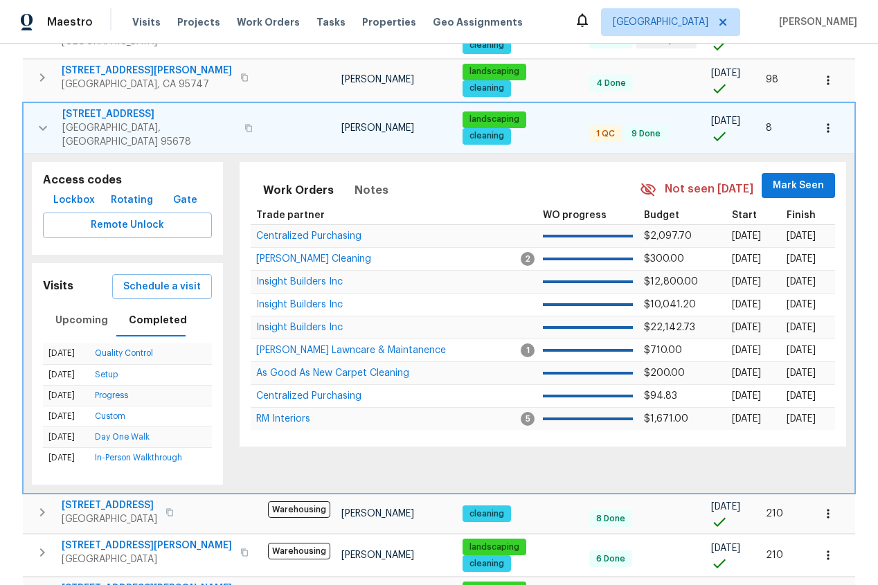
click at [44, 120] on icon "button" at bounding box center [43, 128] width 17 height 17
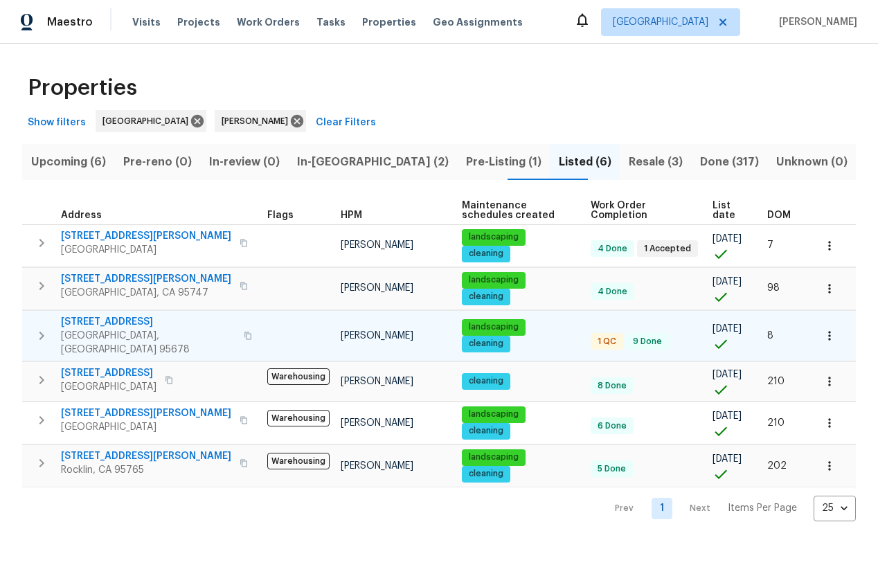
scroll to position [0, 0]
click at [42, 284] on icon "button" at bounding box center [41, 286] width 5 height 8
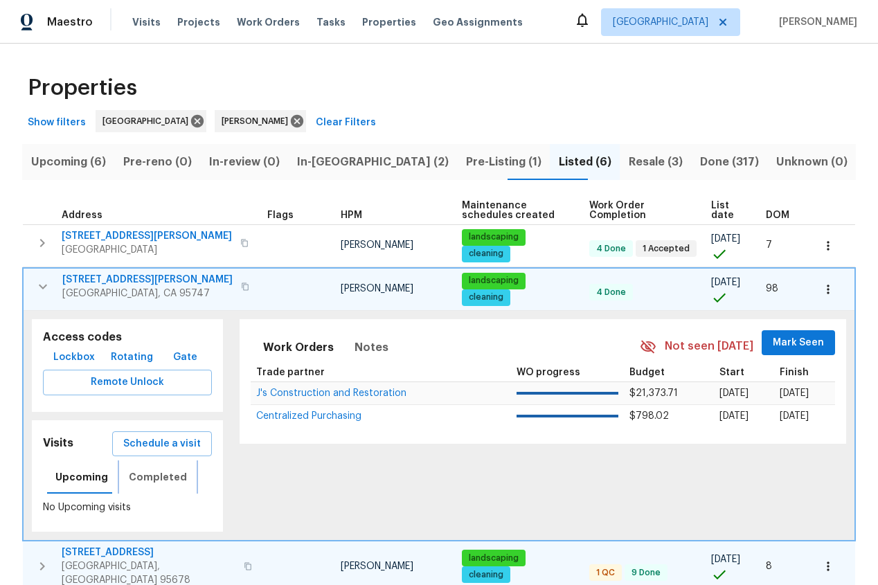
click at [161, 478] on span "Completed" at bounding box center [158, 477] width 58 height 17
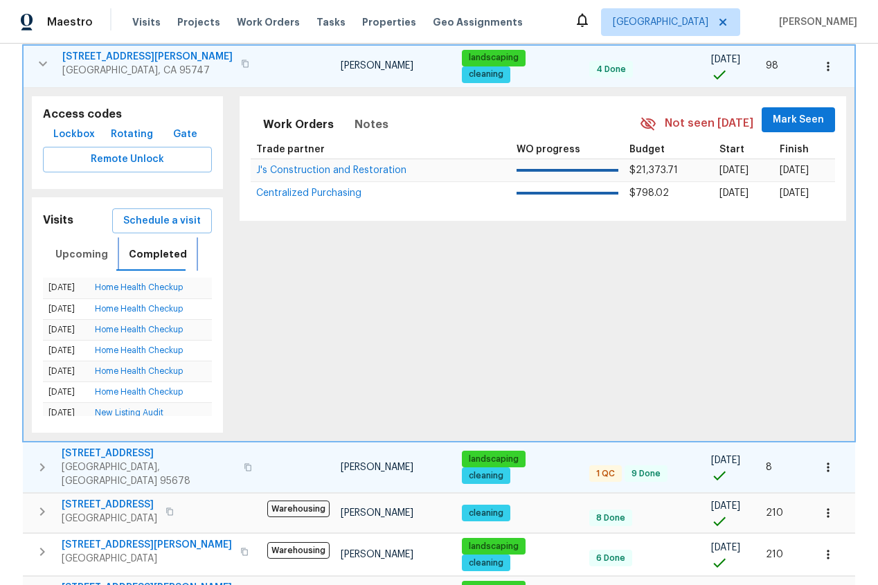
scroll to position [227, 0]
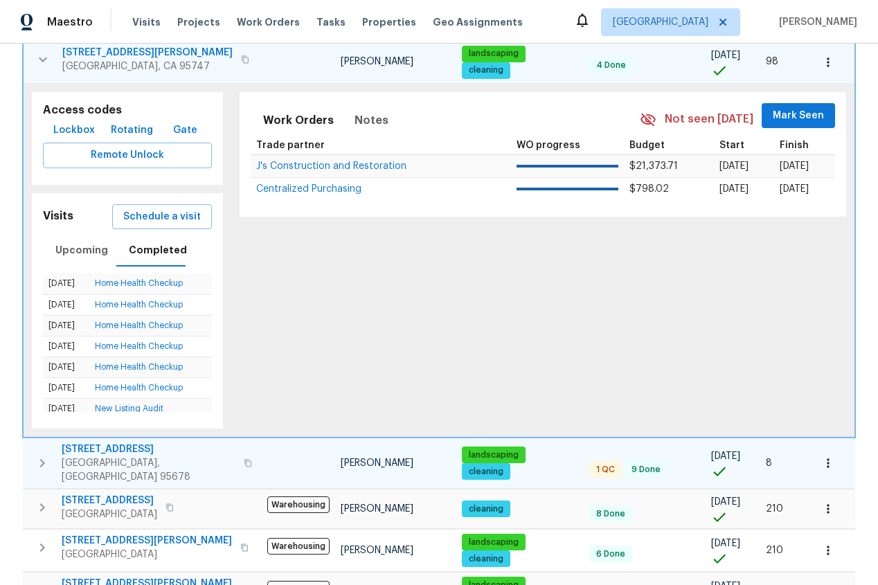
click at [42, 60] on icon "button" at bounding box center [43, 59] width 8 height 5
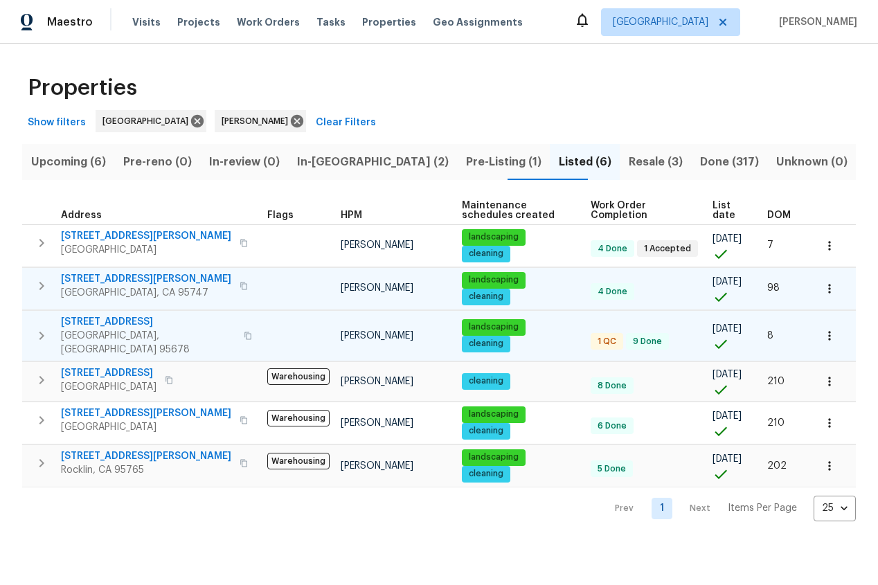
scroll to position [0, 0]
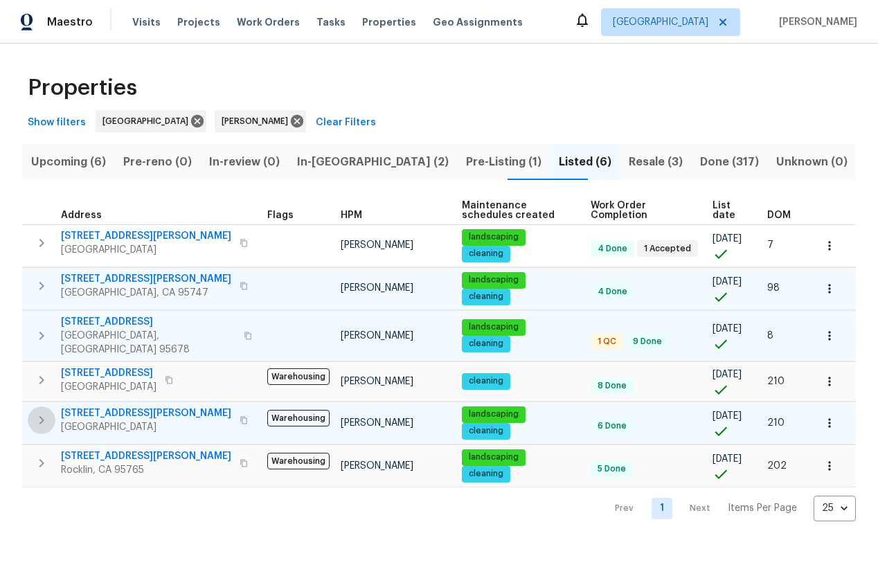
click at [43, 416] on icon "button" at bounding box center [41, 420] width 5 height 8
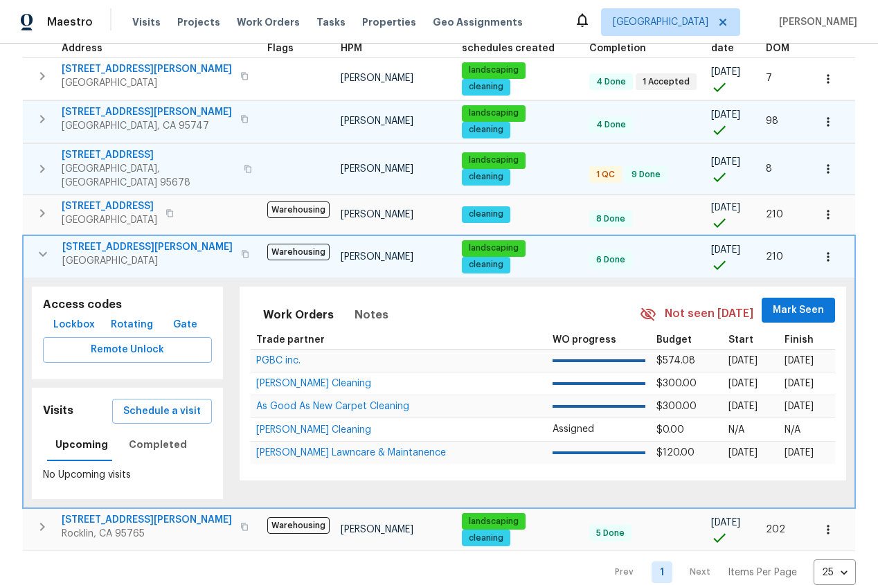
scroll to position [181, 0]
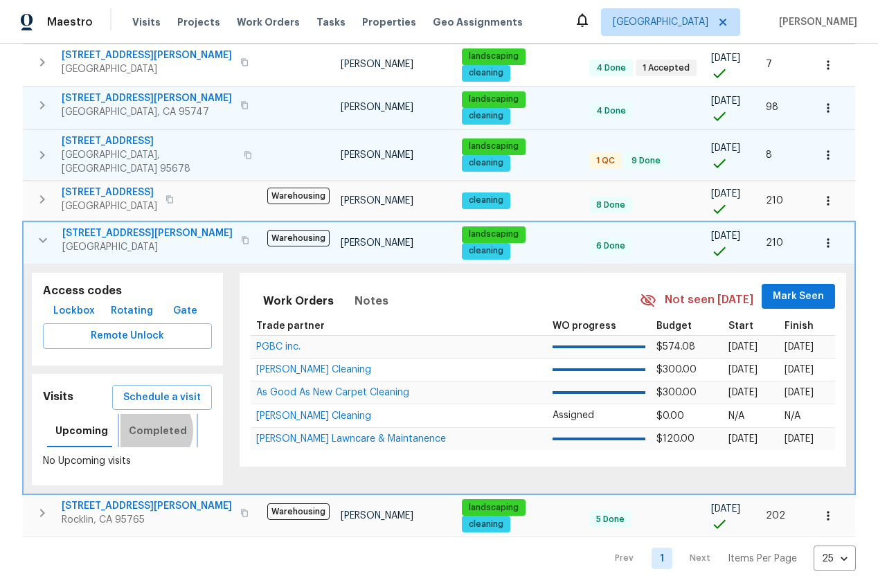
click at [145, 422] on span "Completed" at bounding box center [158, 430] width 58 height 17
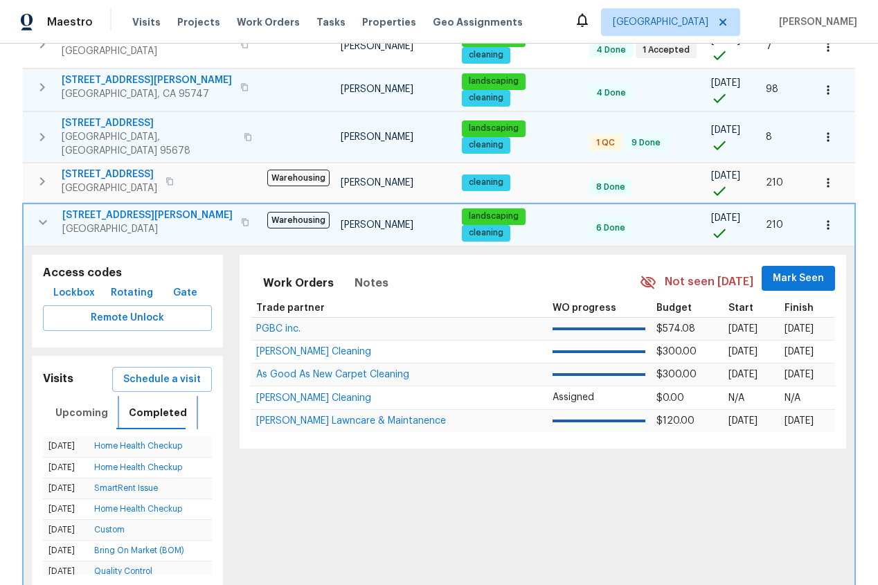
scroll to position [196, 0]
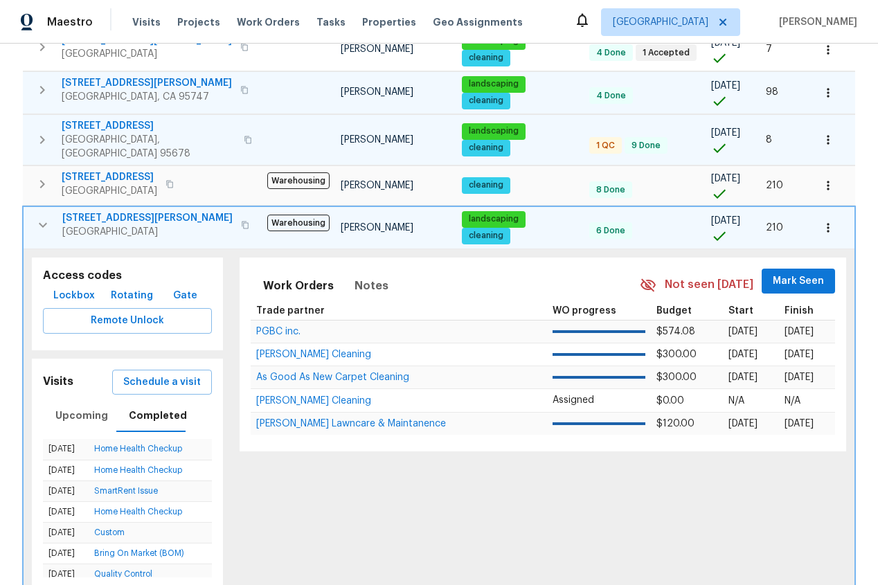
click at [44, 217] on icon "button" at bounding box center [43, 225] width 17 height 17
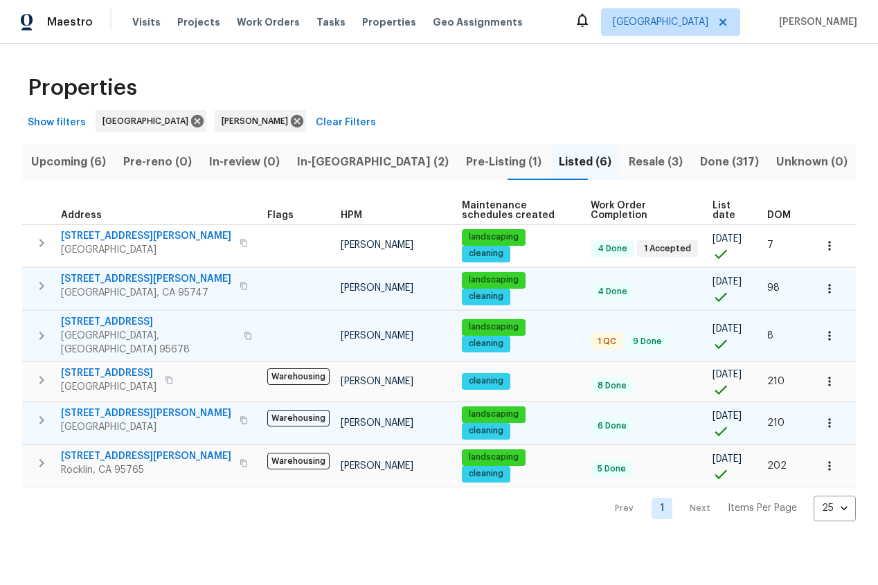
scroll to position [0, 0]
click at [42, 455] on icon "button" at bounding box center [41, 463] width 17 height 17
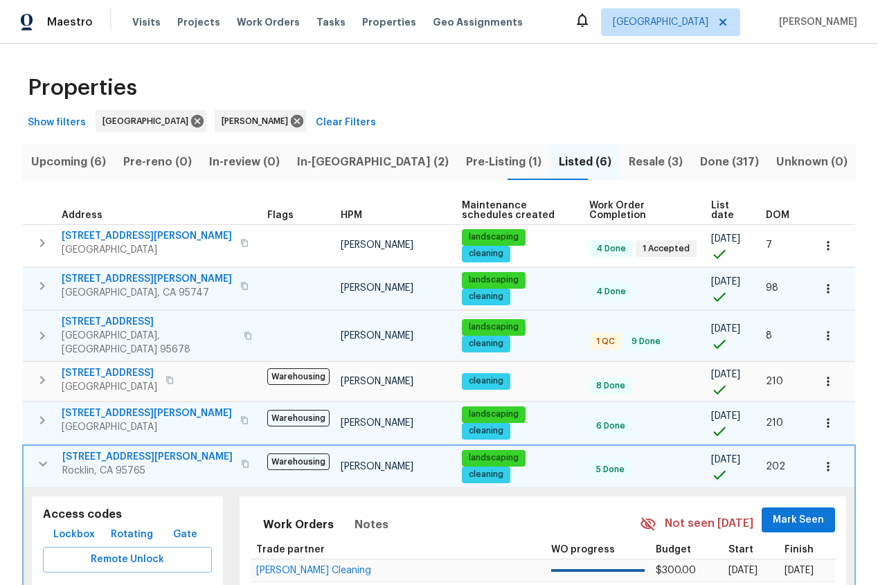
scroll to position [180, 0]
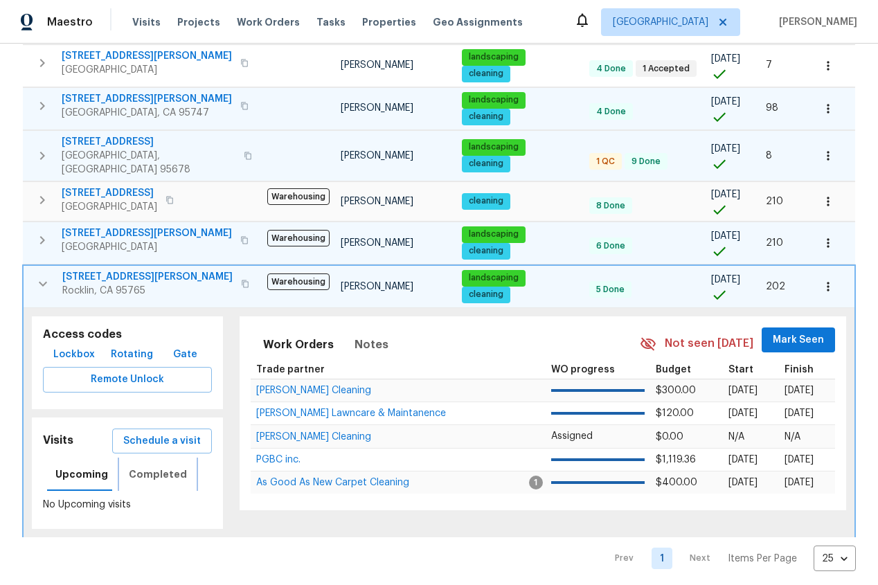
click at [155, 466] on span "Completed" at bounding box center [158, 474] width 58 height 17
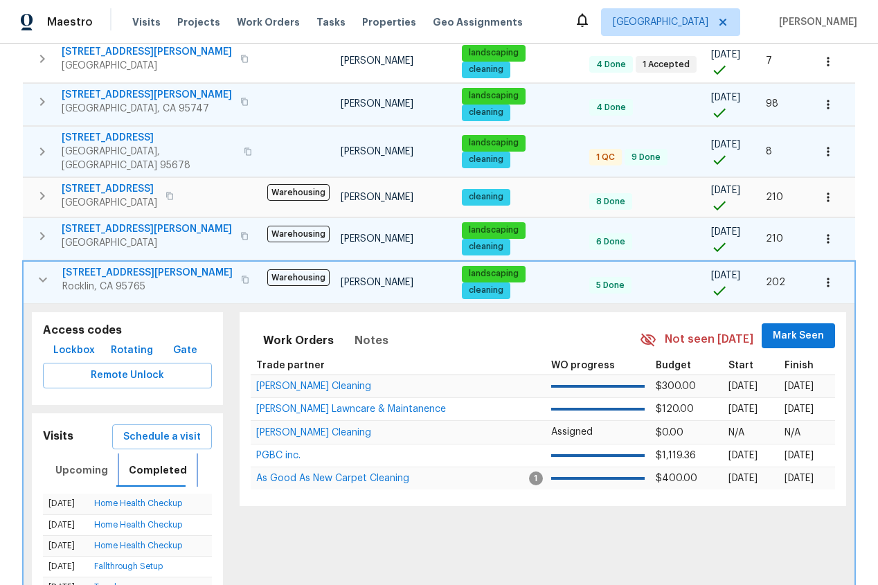
scroll to position [0, 0]
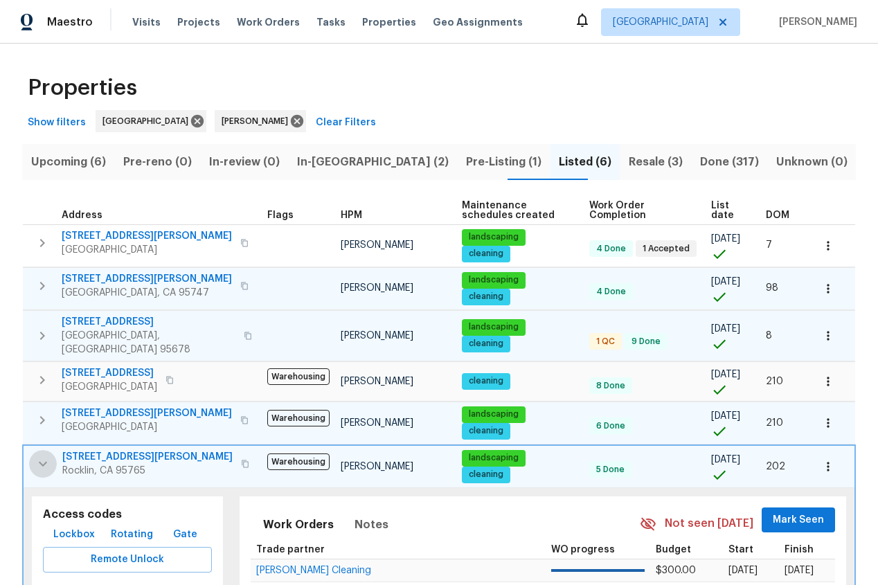
click at [41, 461] on icon "button" at bounding box center [43, 463] width 8 height 5
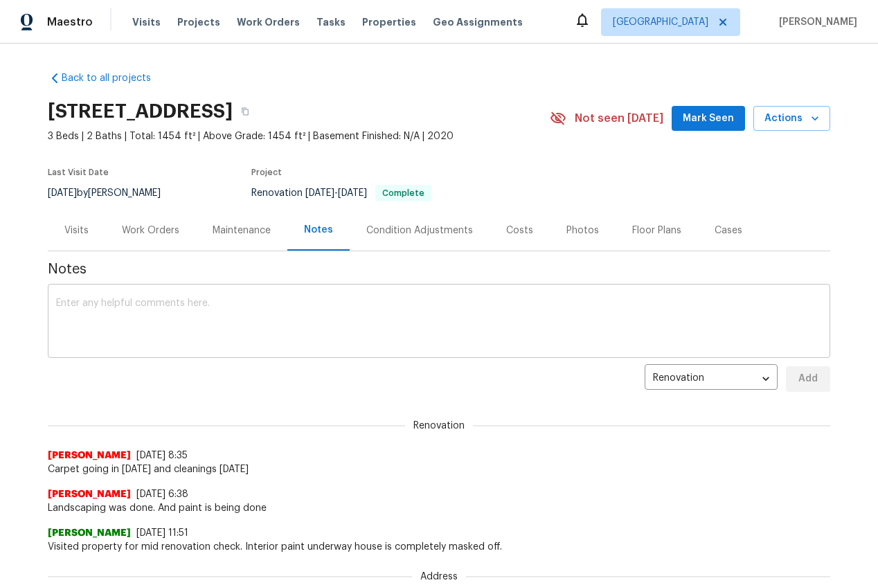
click at [111, 327] on textarea at bounding box center [439, 322] width 766 height 48
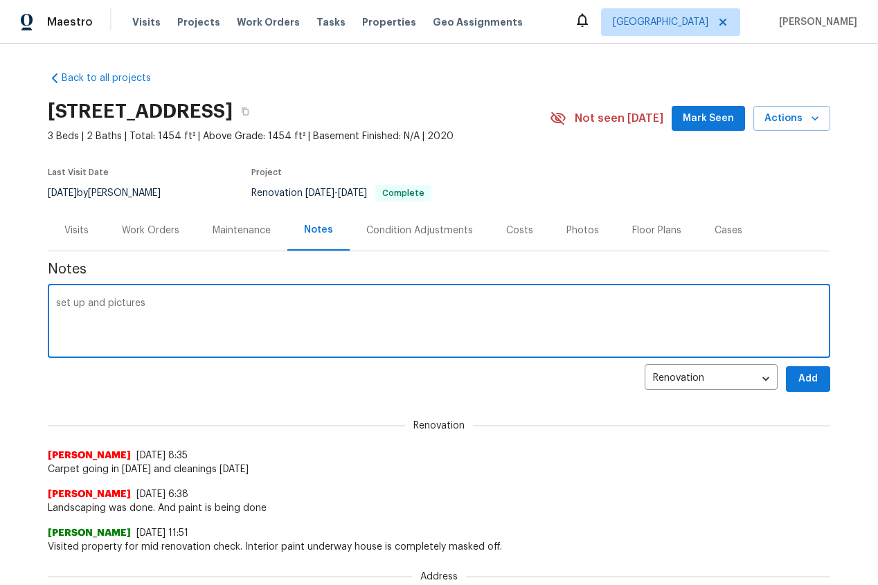
type textarea "set up and pictures"
click at [818, 377] on span "Add" at bounding box center [808, 378] width 22 height 17
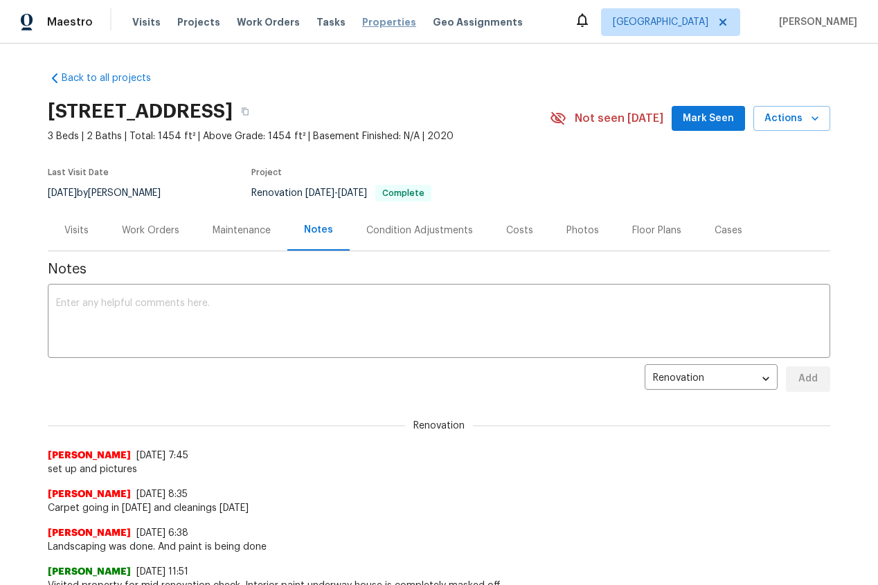
click at [371, 22] on span "Properties" at bounding box center [389, 22] width 54 height 14
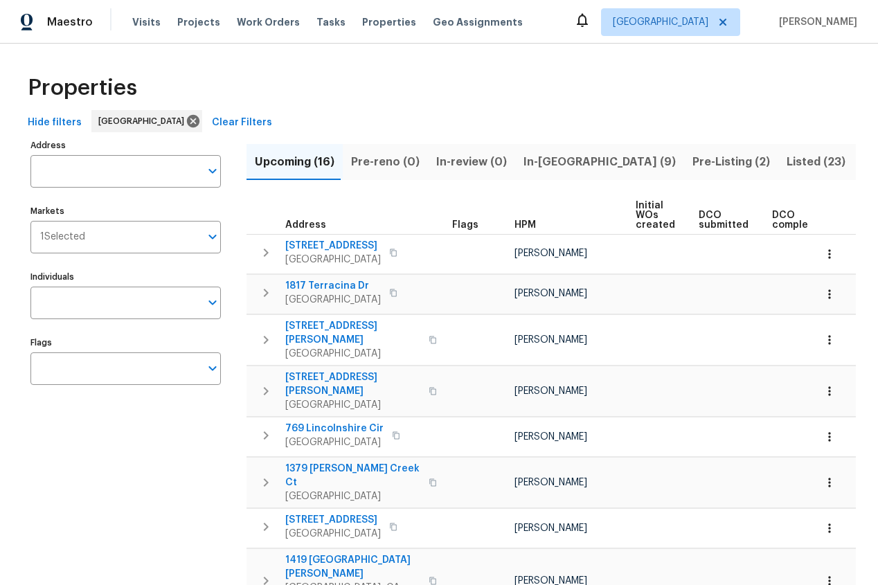
click at [529, 158] on span "In-reno (9)" at bounding box center [599, 161] width 152 height 19
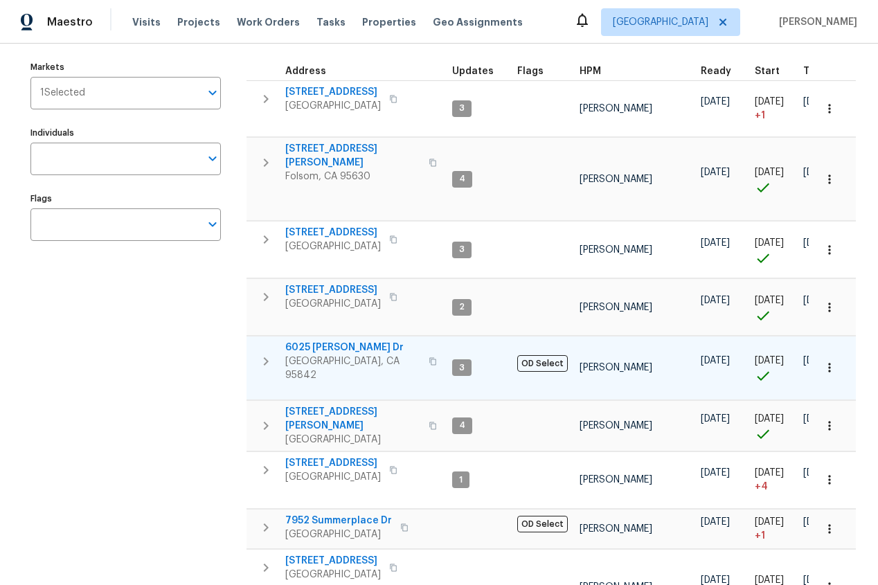
scroll to position [215, 0]
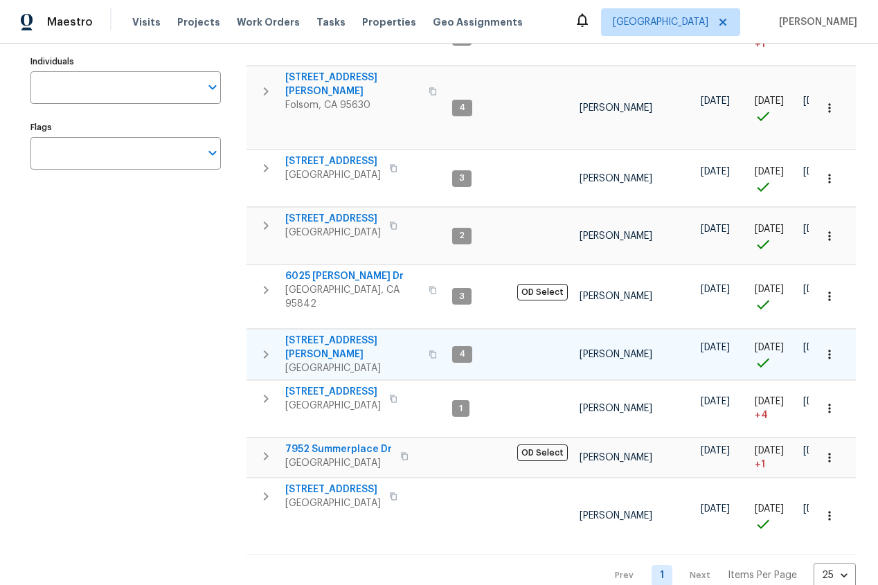
click at [304, 334] on span "2156 Cecilia Way" at bounding box center [352, 348] width 135 height 28
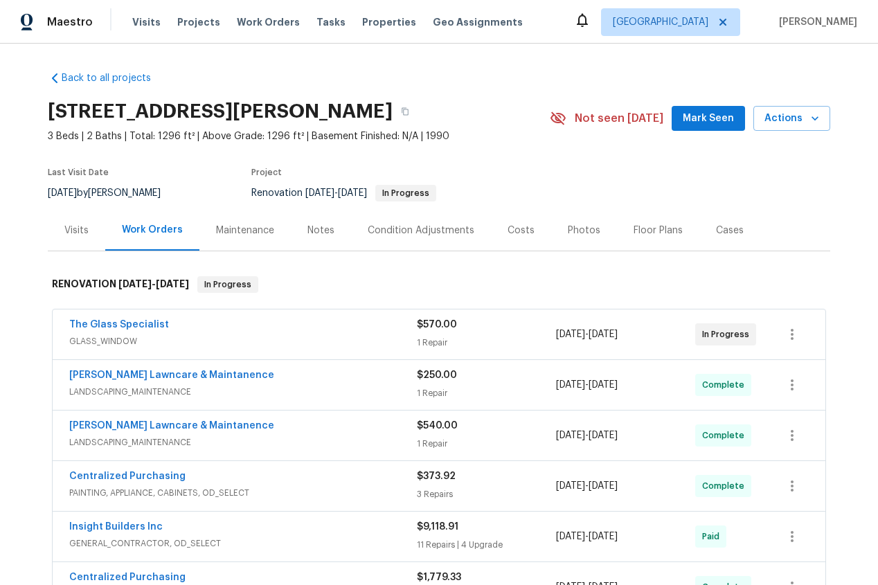
click at [318, 229] on div "Notes" at bounding box center [320, 231] width 27 height 14
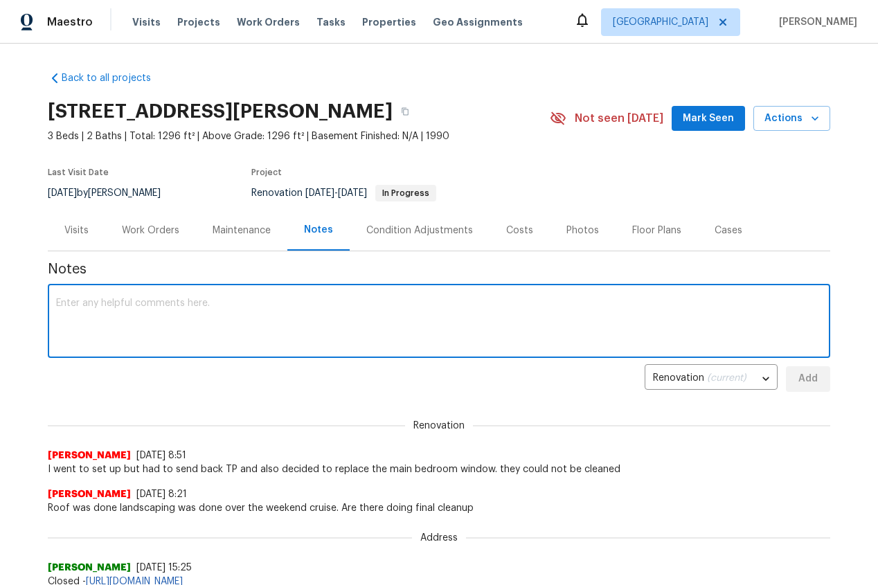
click at [111, 331] on textarea at bounding box center [439, 322] width 766 height 48
type textarea "waiting on install on windows"
click at [814, 373] on span "Add" at bounding box center [808, 378] width 22 height 17
